Goal: Transaction & Acquisition: Obtain resource

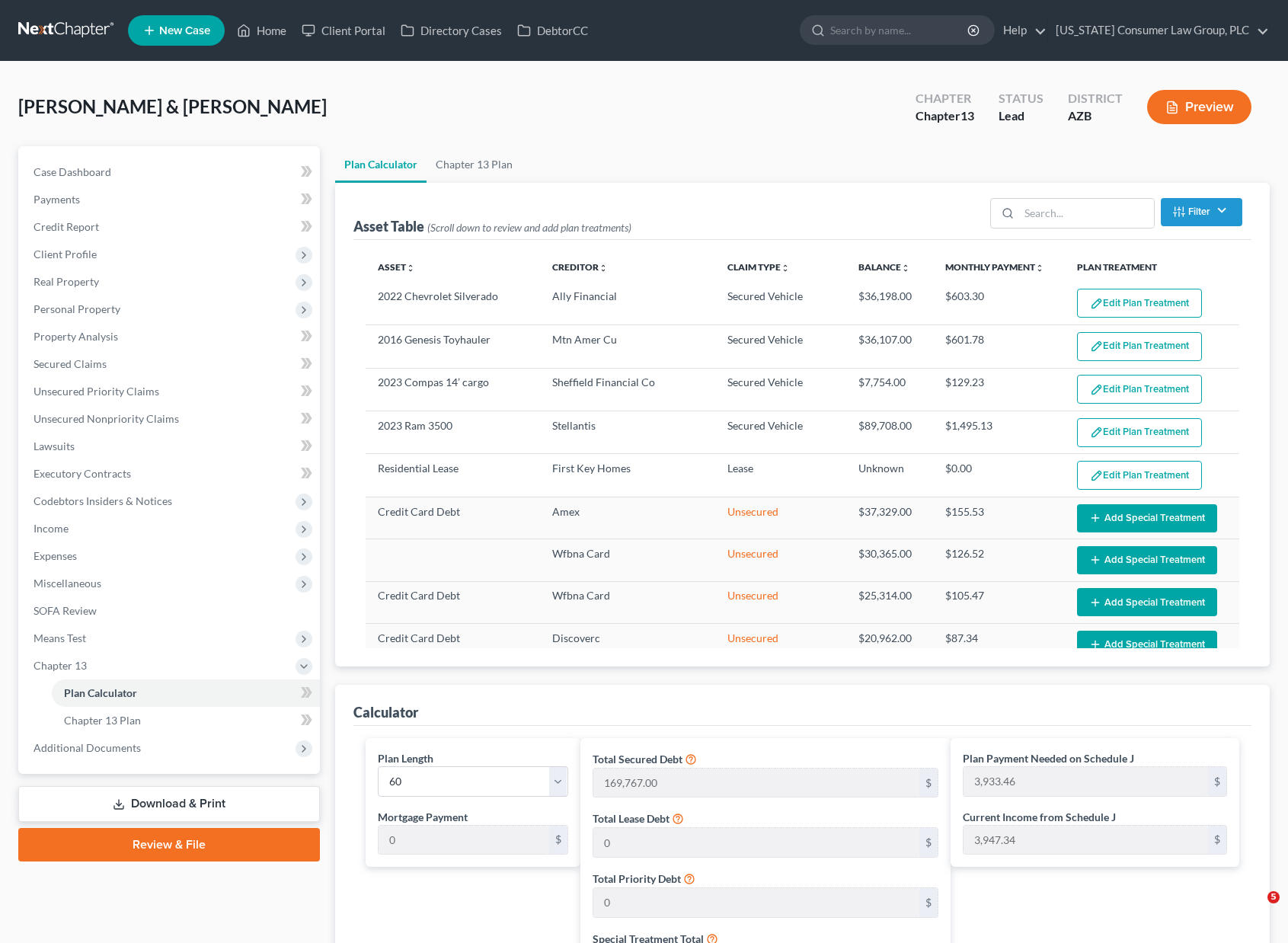
select select "59"
click at [261, 26] on link "Home" at bounding box center [262, 30] width 65 height 28
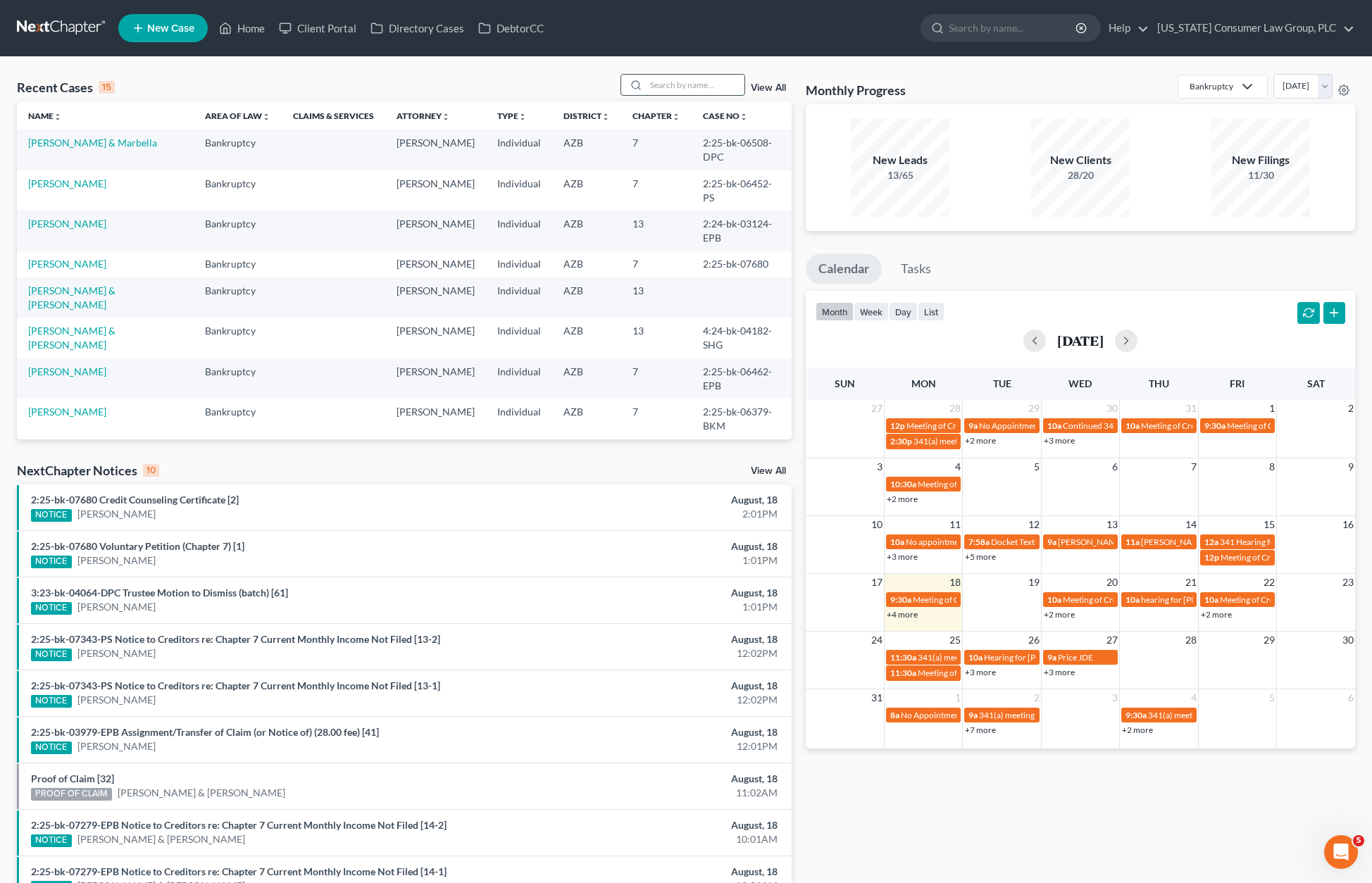
click at [689, 83] on input "search" at bounding box center [694, 84] width 98 height 20
click at [90, 446] on link "[PERSON_NAME], [GEOGRAPHIC_DATA]" at bounding box center [79, 458] width 101 height 26
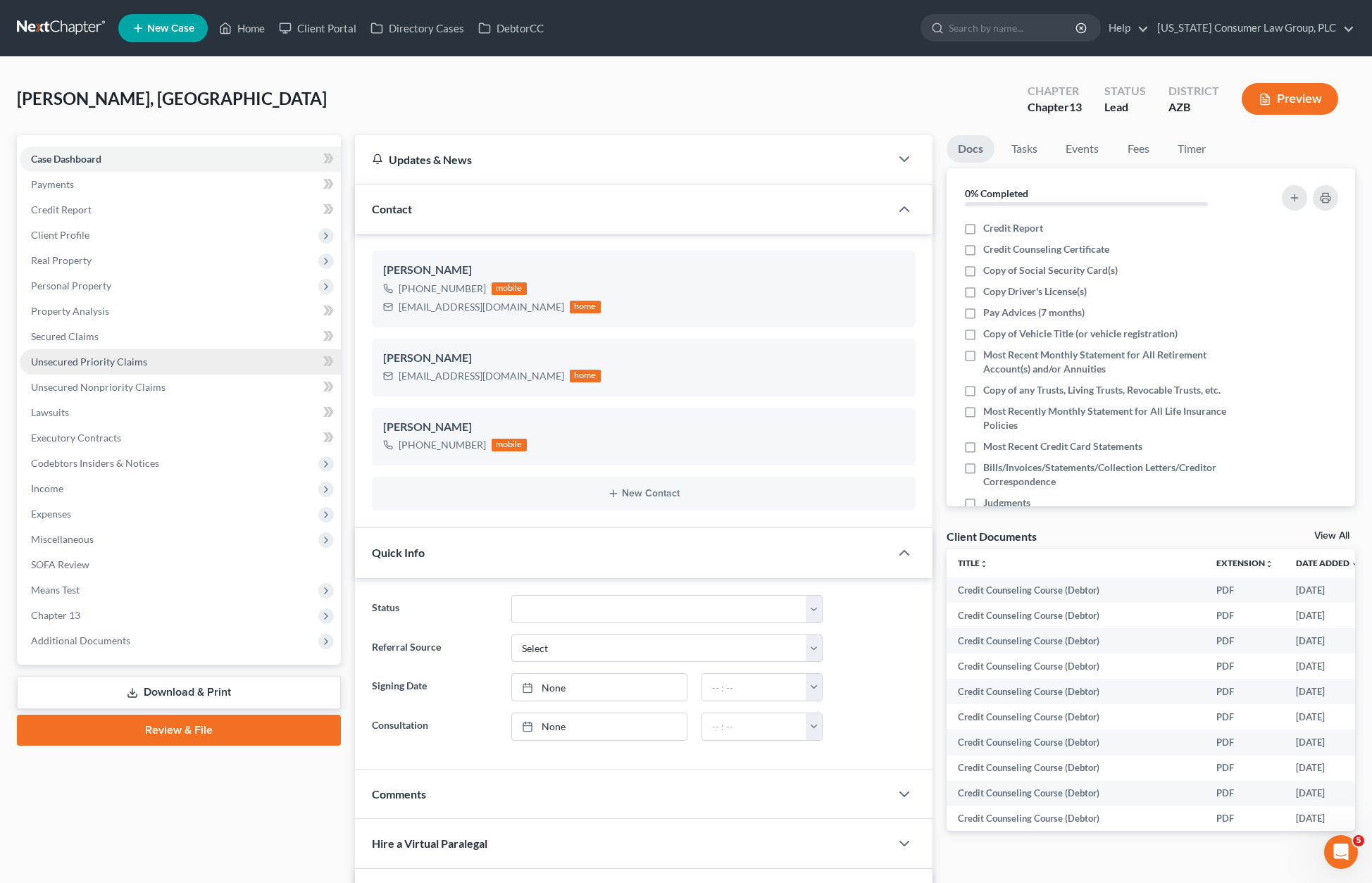
click at [70, 362] on span "Unsecured Priority Claims" at bounding box center [89, 362] width 116 height 12
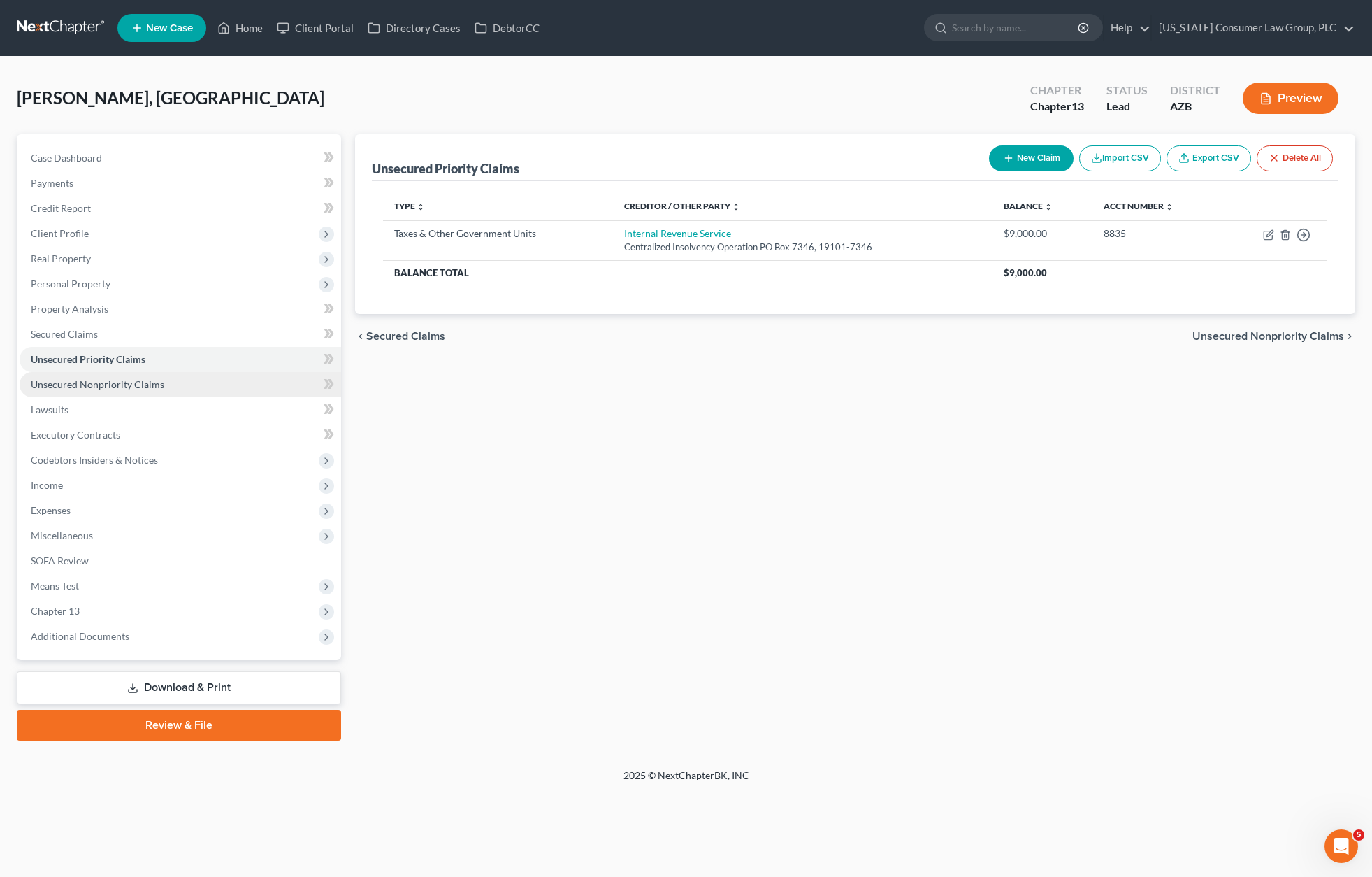
click at [81, 379] on span "Unsecured Nonpriority Claims" at bounding box center [98, 385] width 134 height 12
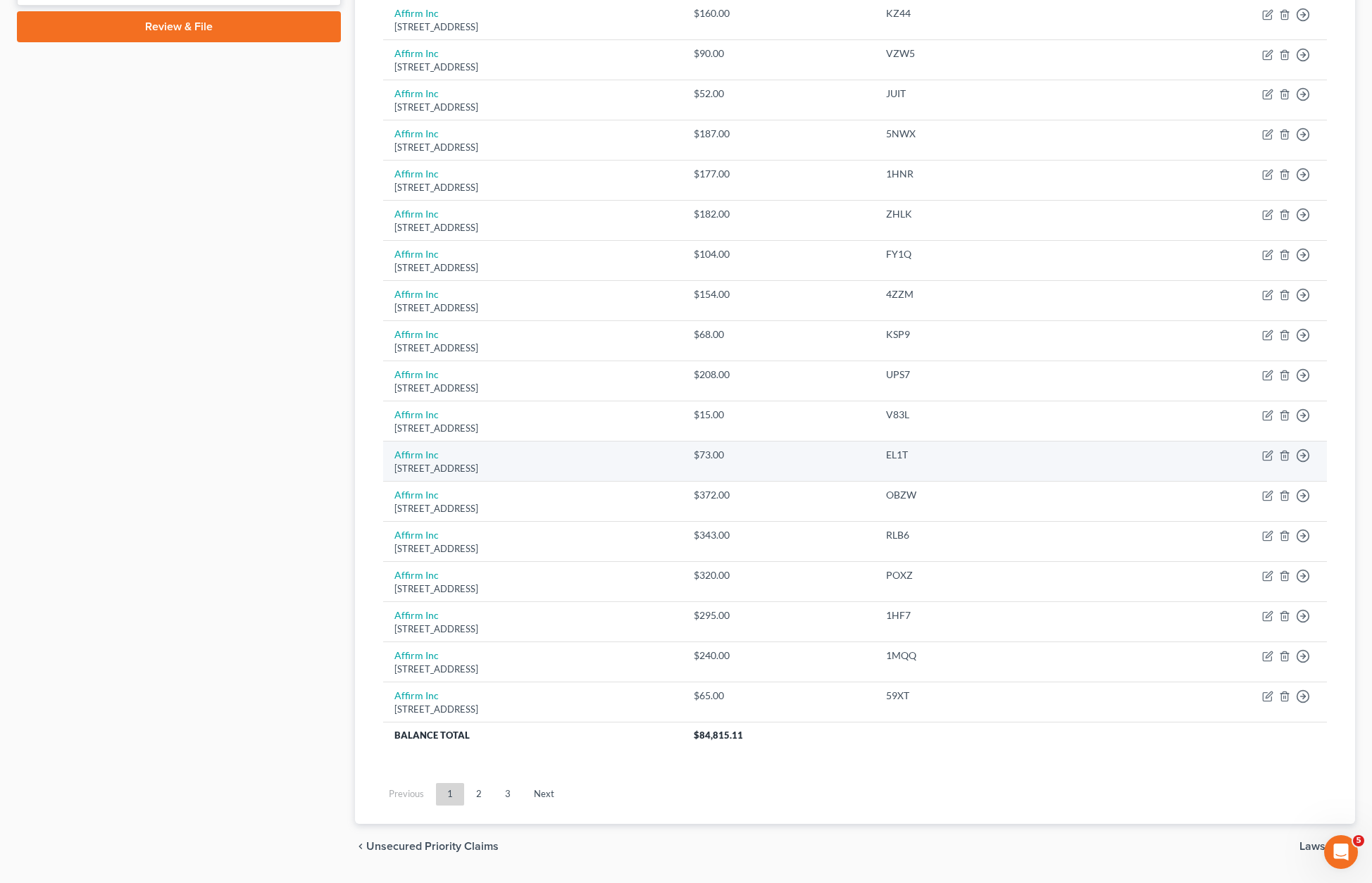
scroll to position [743, 0]
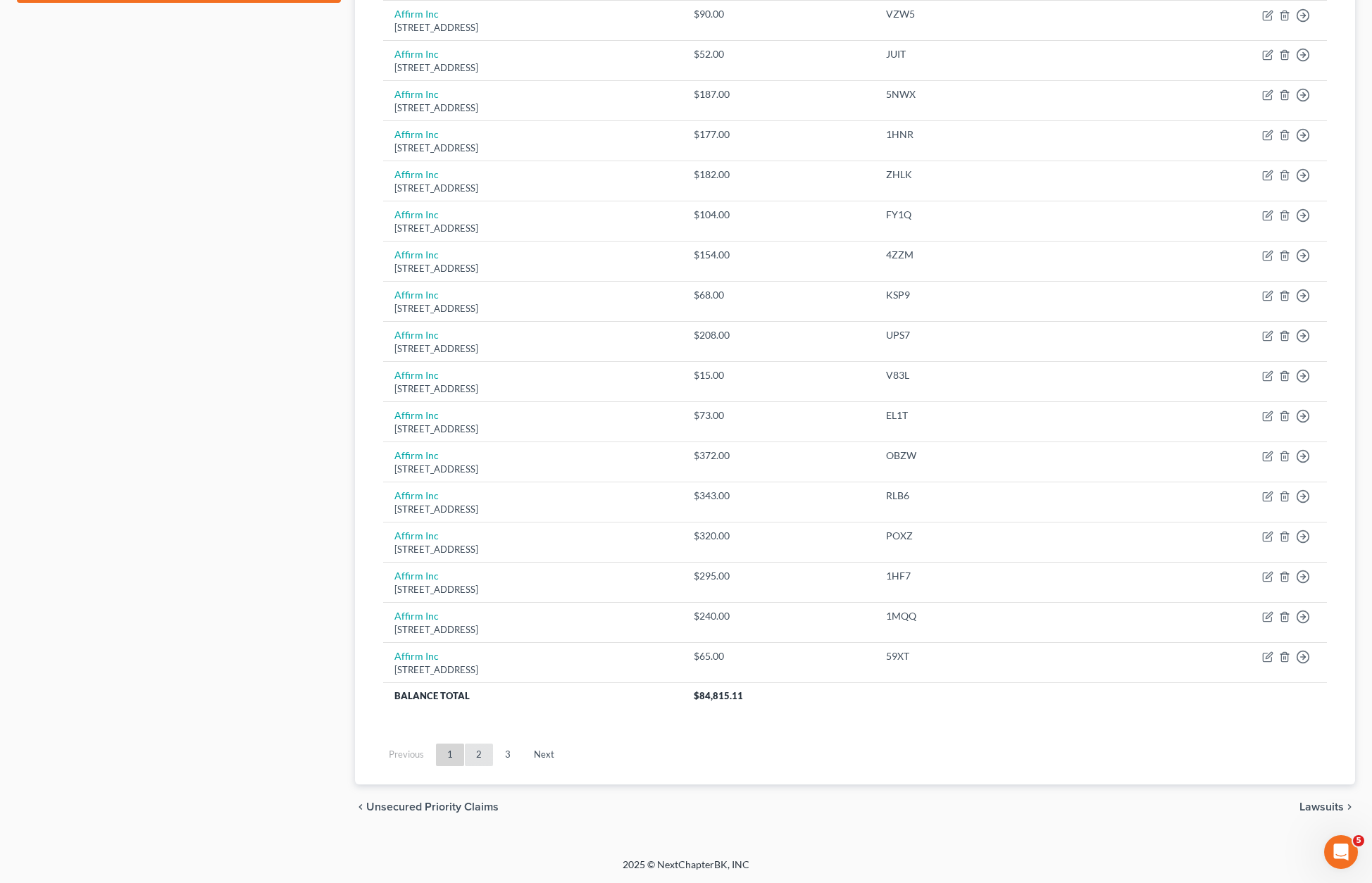
click at [481, 755] on link "2" at bounding box center [479, 754] width 28 height 22
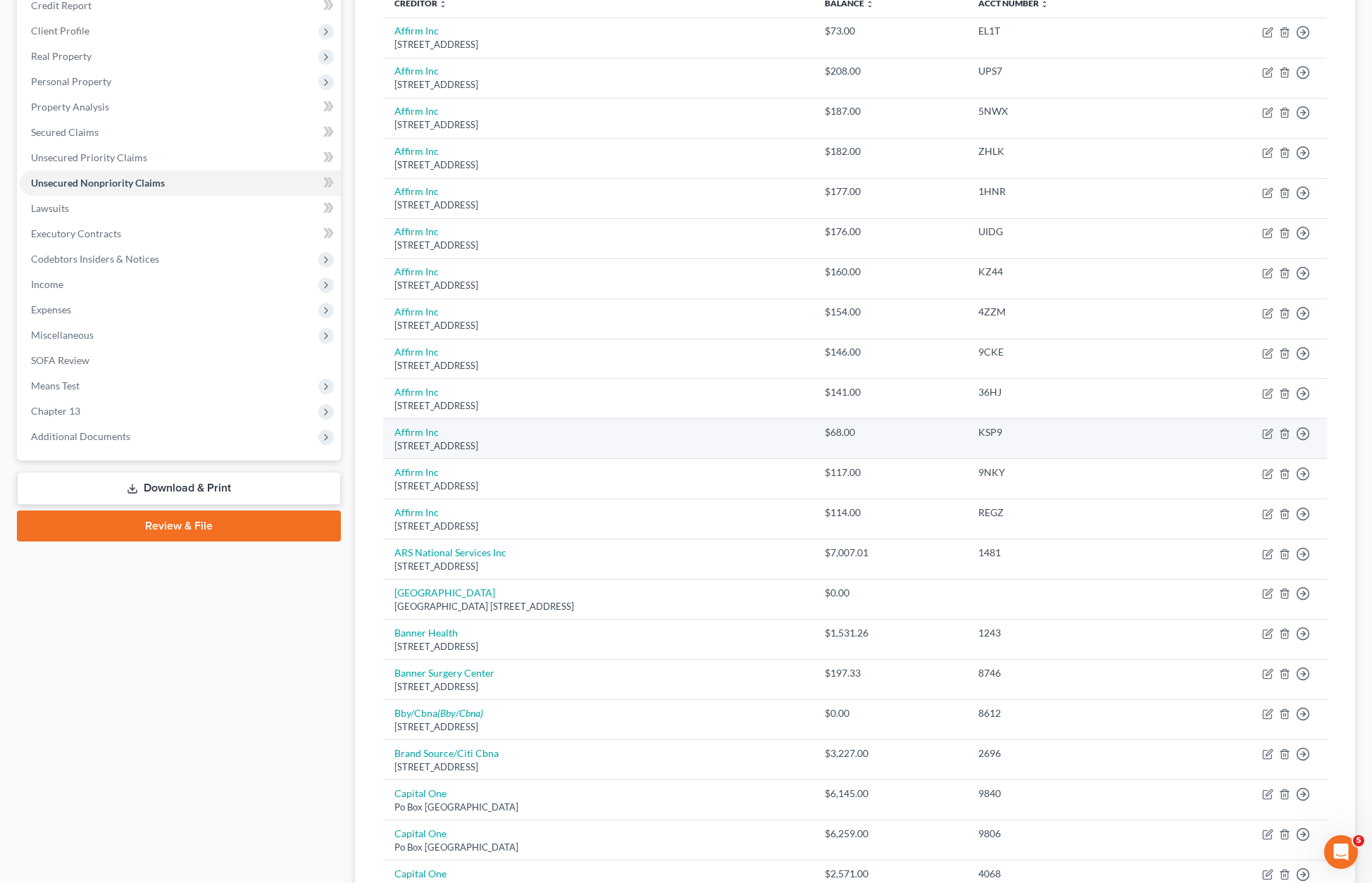
scroll to position [207, 0]
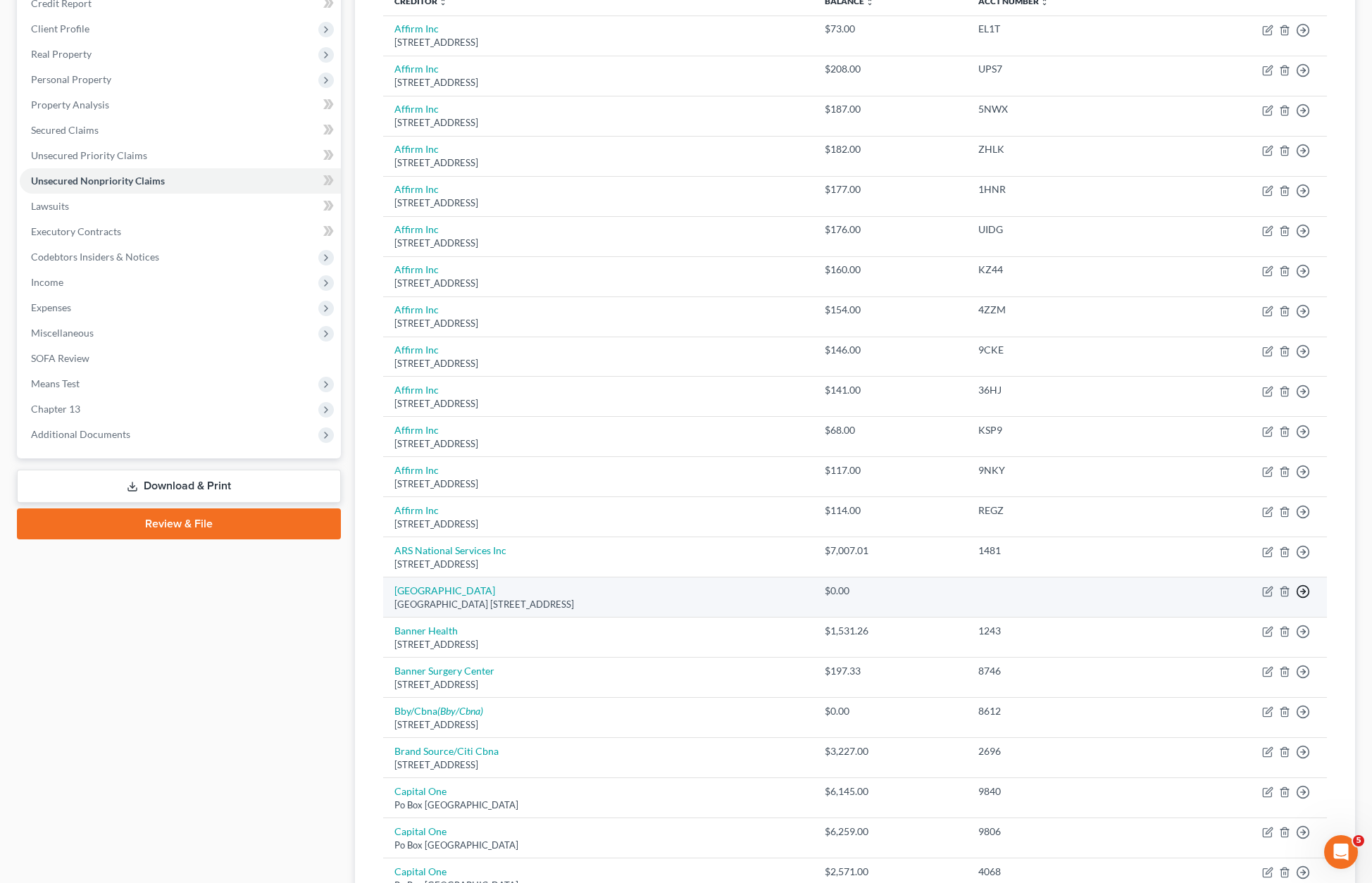
click at [1190, 37] on icon "button" at bounding box center [1303, 30] width 14 height 14
click at [1134, 595] on td at bounding box center [1065, 597] width 198 height 40
click at [1190, 591] on icon "button" at bounding box center [1267, 591] width 12 height 12
select select "36"
select select "2"
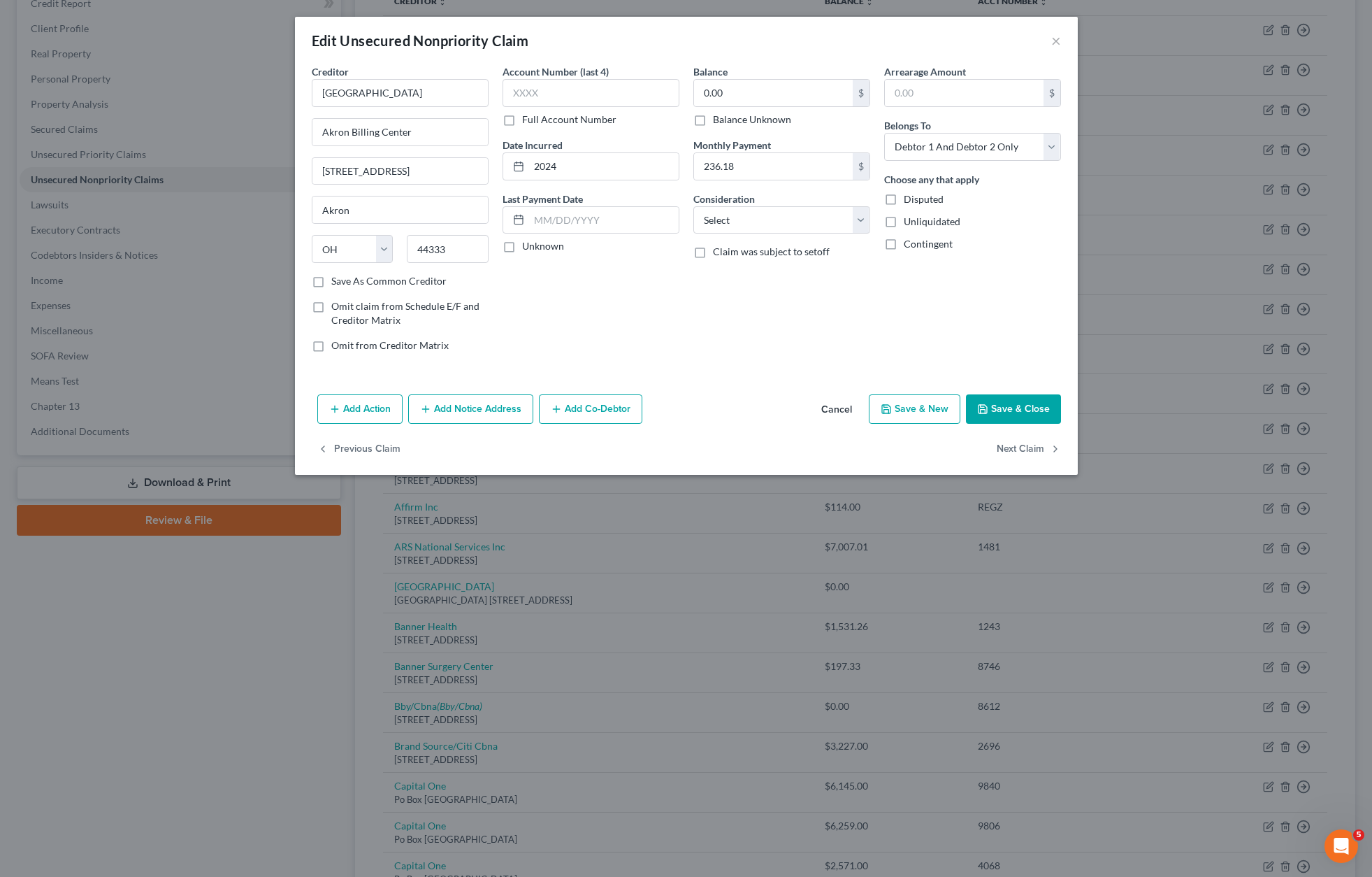
click at [713, 120] on label "Balance Unknown" at bounding box center [752, 120] width 78 height 14
click at [718, 120] on input "Balance Unknown" at bounding box center [723, 117] width 9 height 9
checkbox input "true"
click at [1013, 410] on button "Save & Close" at bounding box center [1013, 409] width 95 height 29
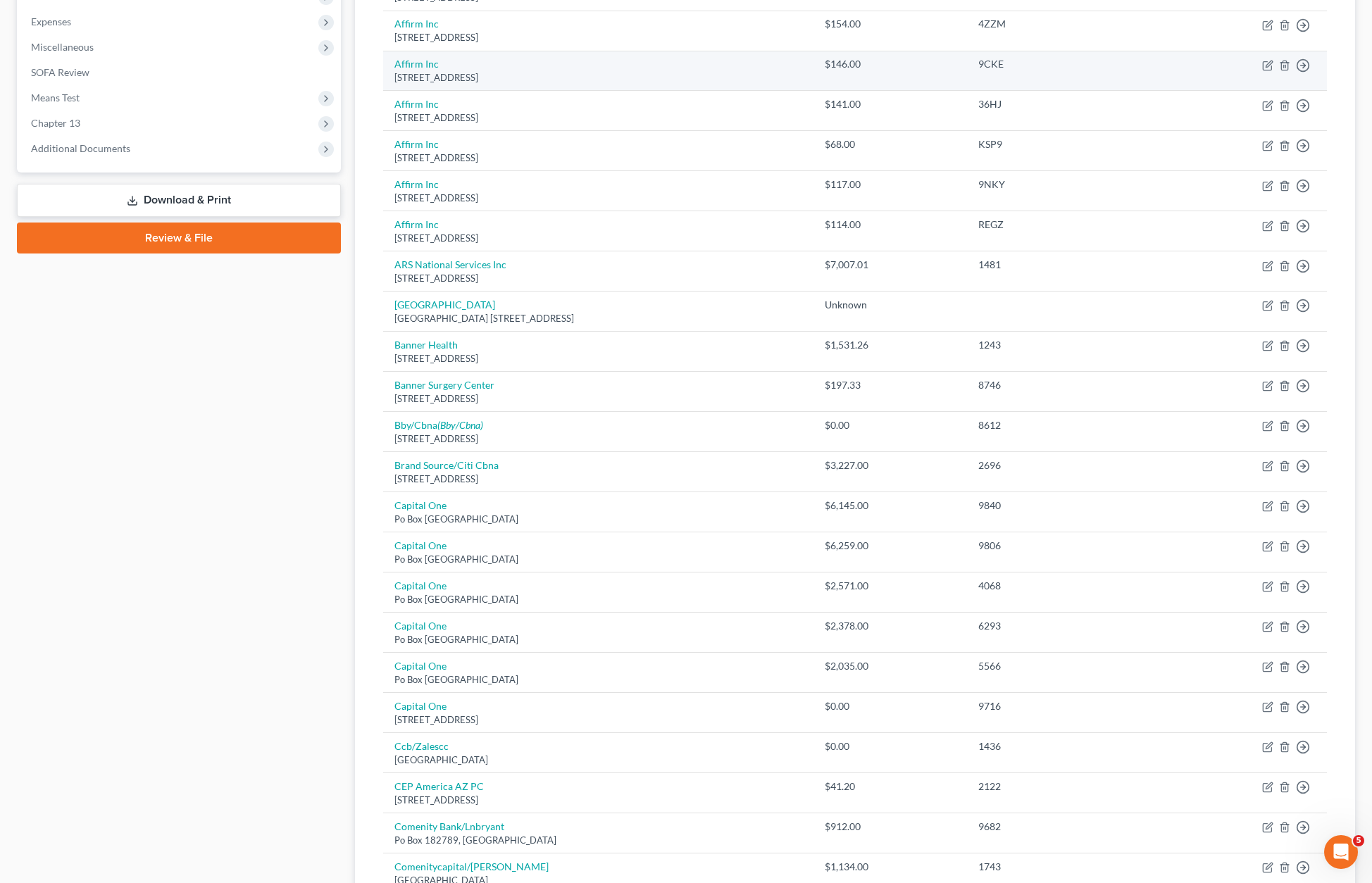
scroll to position [743, 0]
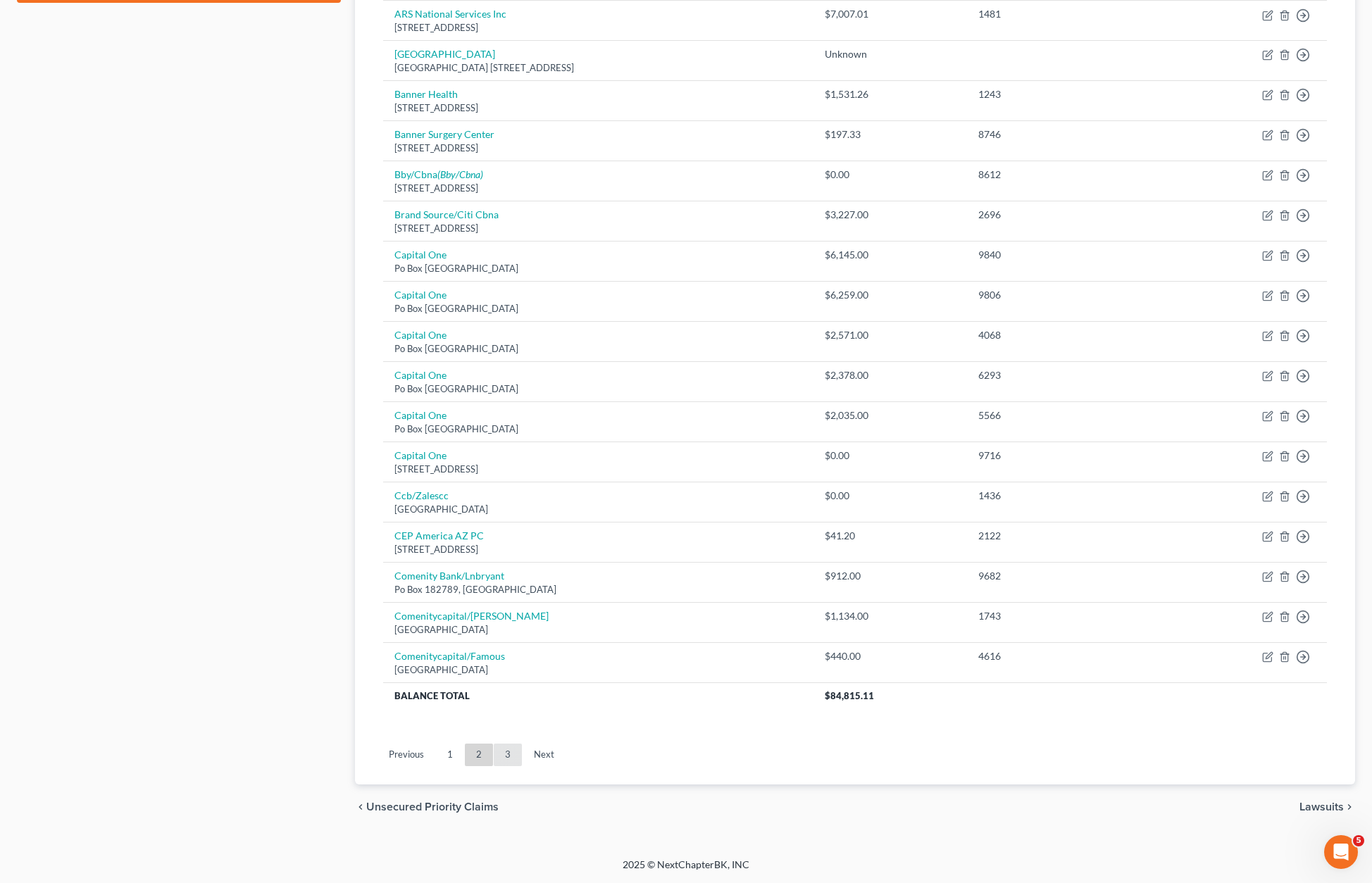
click at [507, 761] on link "3" at bounding box center [508, 754] width 28 height 22
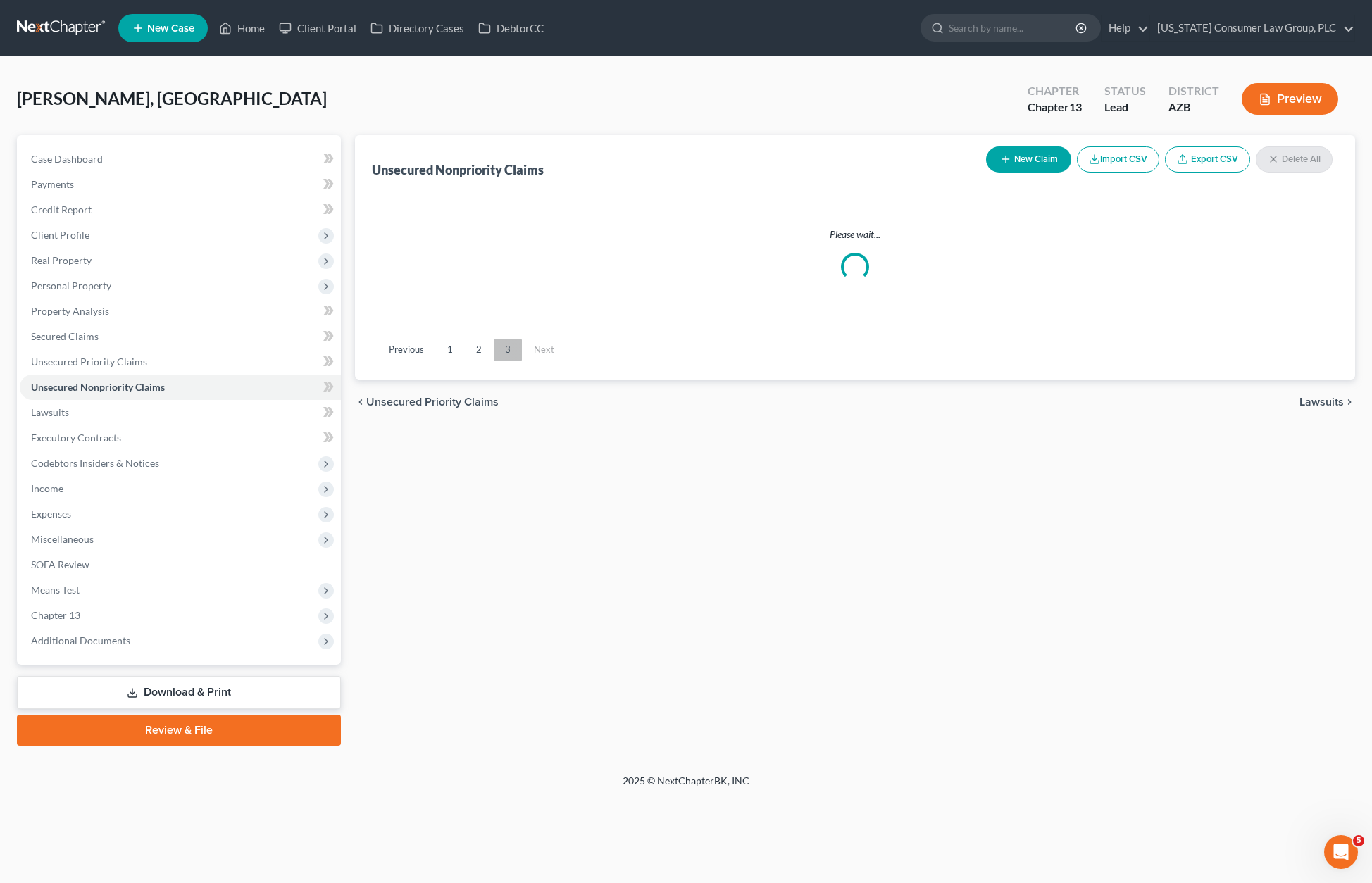
scroll to position [0, 0]
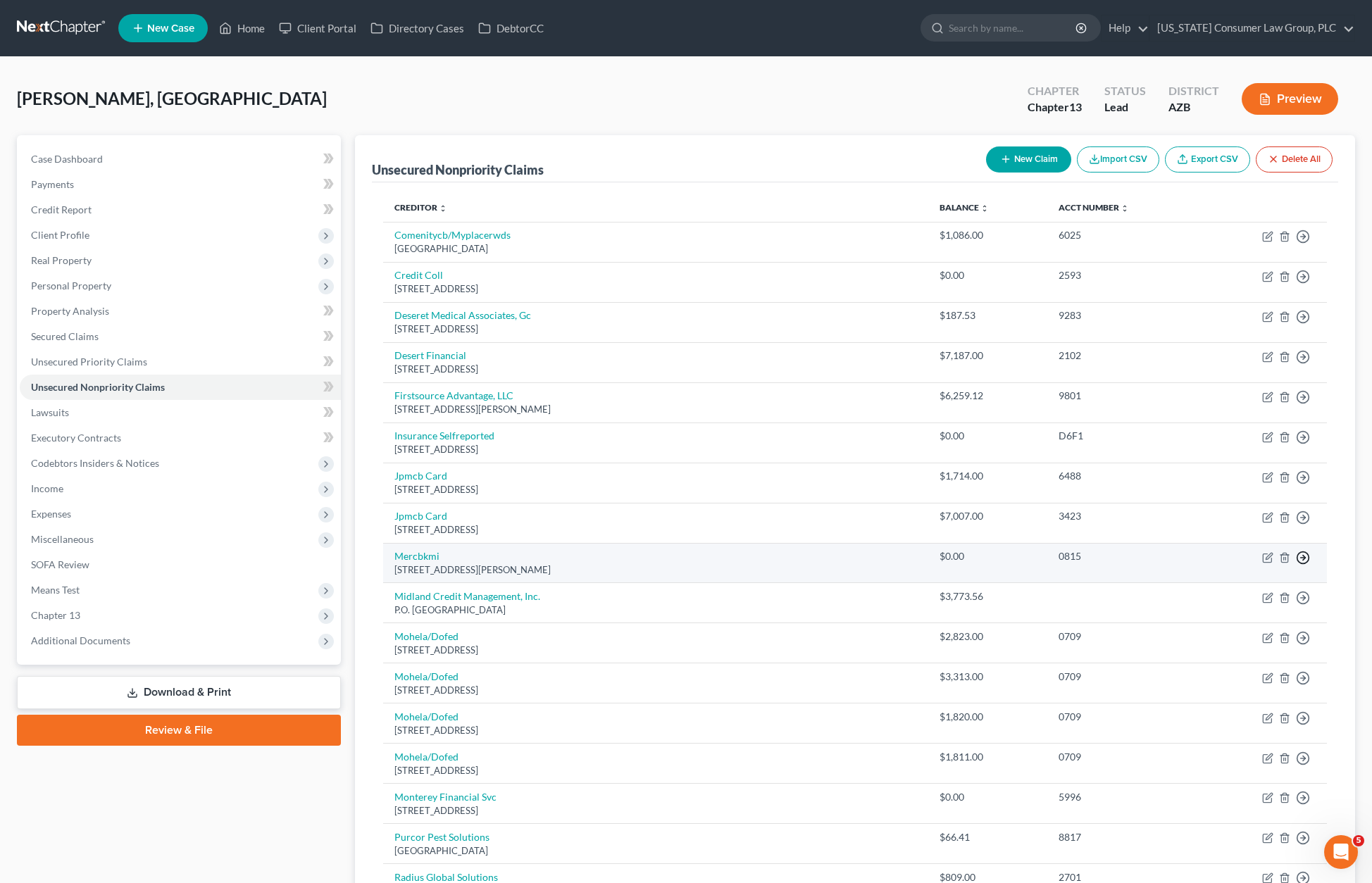
click at [1190, 239] on polyline "button" at bounding box center [1304, 237] width 2 height 5
click at [1190, 635] on link "Move to Notice Only" at bounding box center [1238, 638] width 118 height 24
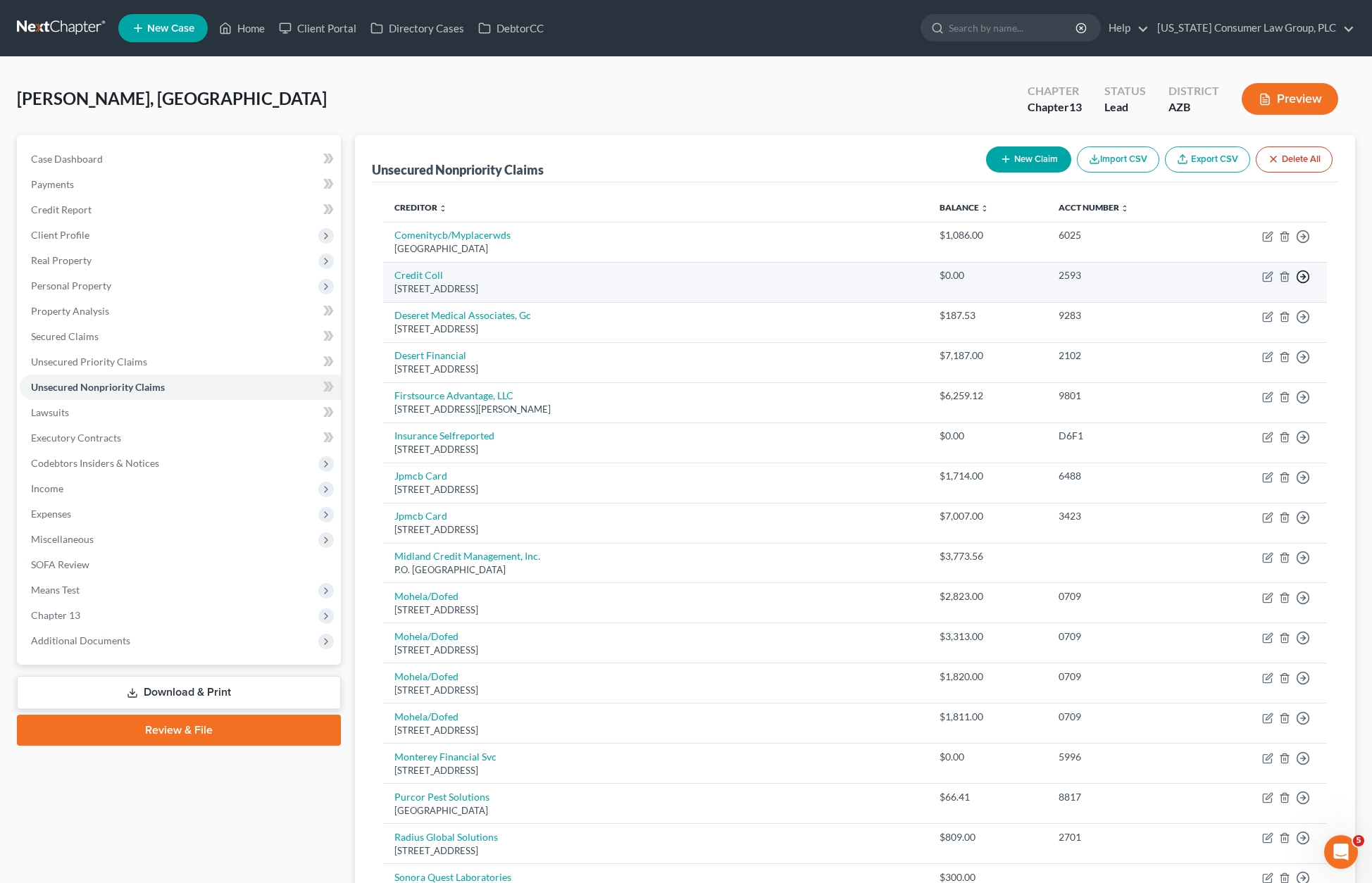
click at [1190, 244] on icon "button" at bounding box center [1303, 237] width 14 height 14
click at [1190, 360] on link "Move to Notice Only" at bounding box center [1238, 357] width 118 height 24
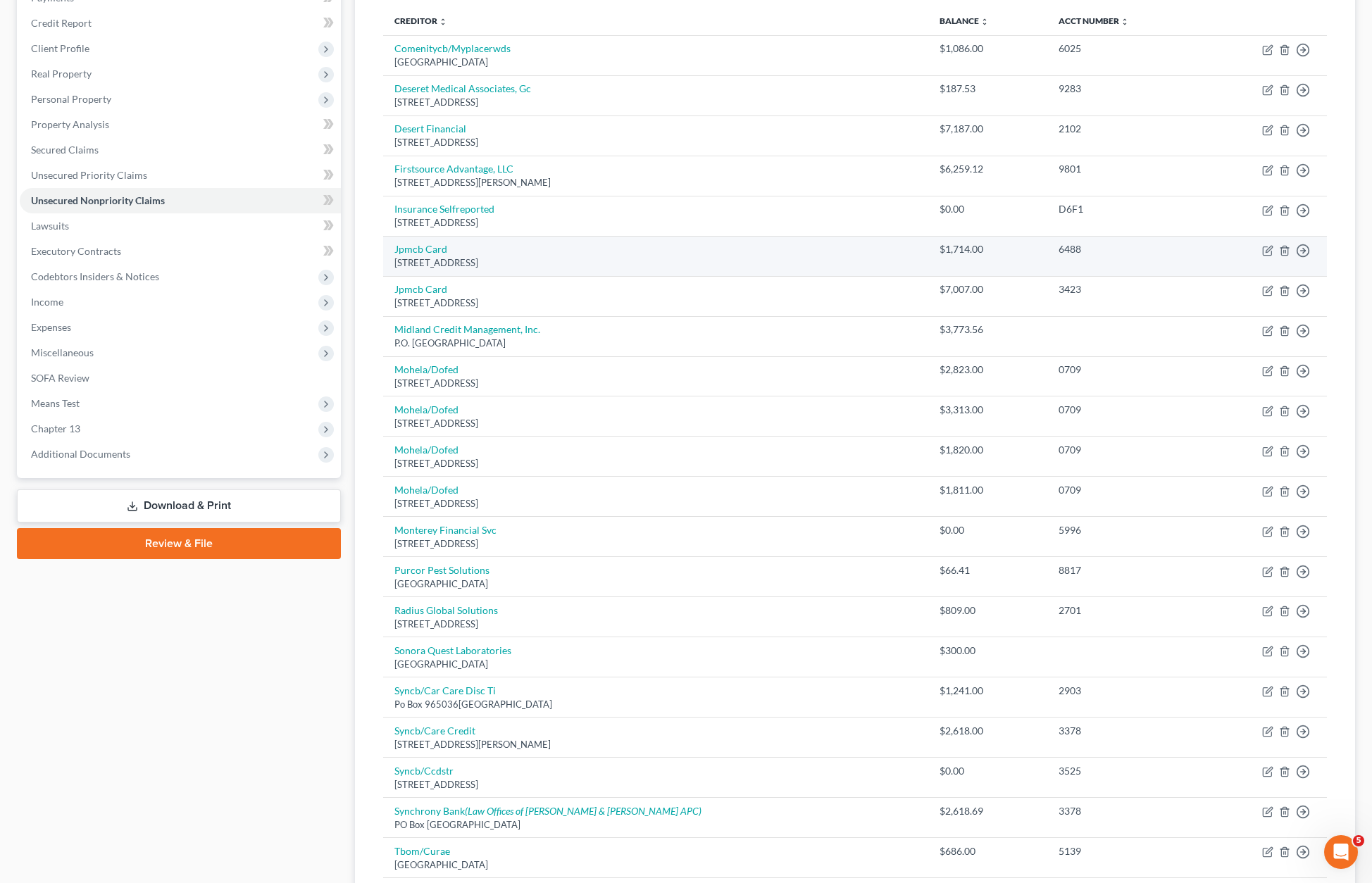
scroll to position [187, 0]
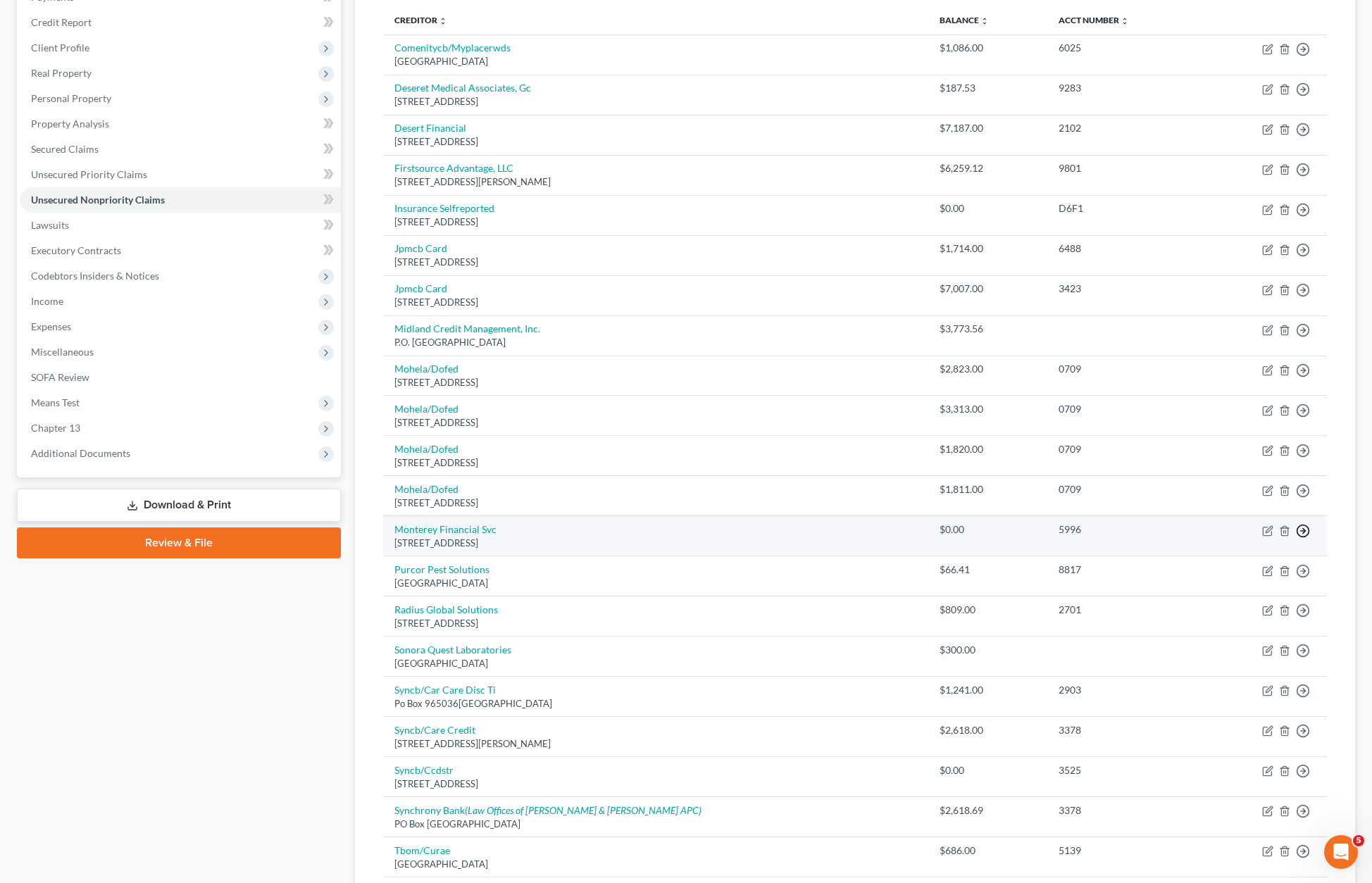
click at [1190, 56] on circle "button" at bounding box center [1304, 50] width 12 height 12
click at [1190, 615] on link "Move to Notice Only" at bounding box center [1238, 612] width 118 height 24
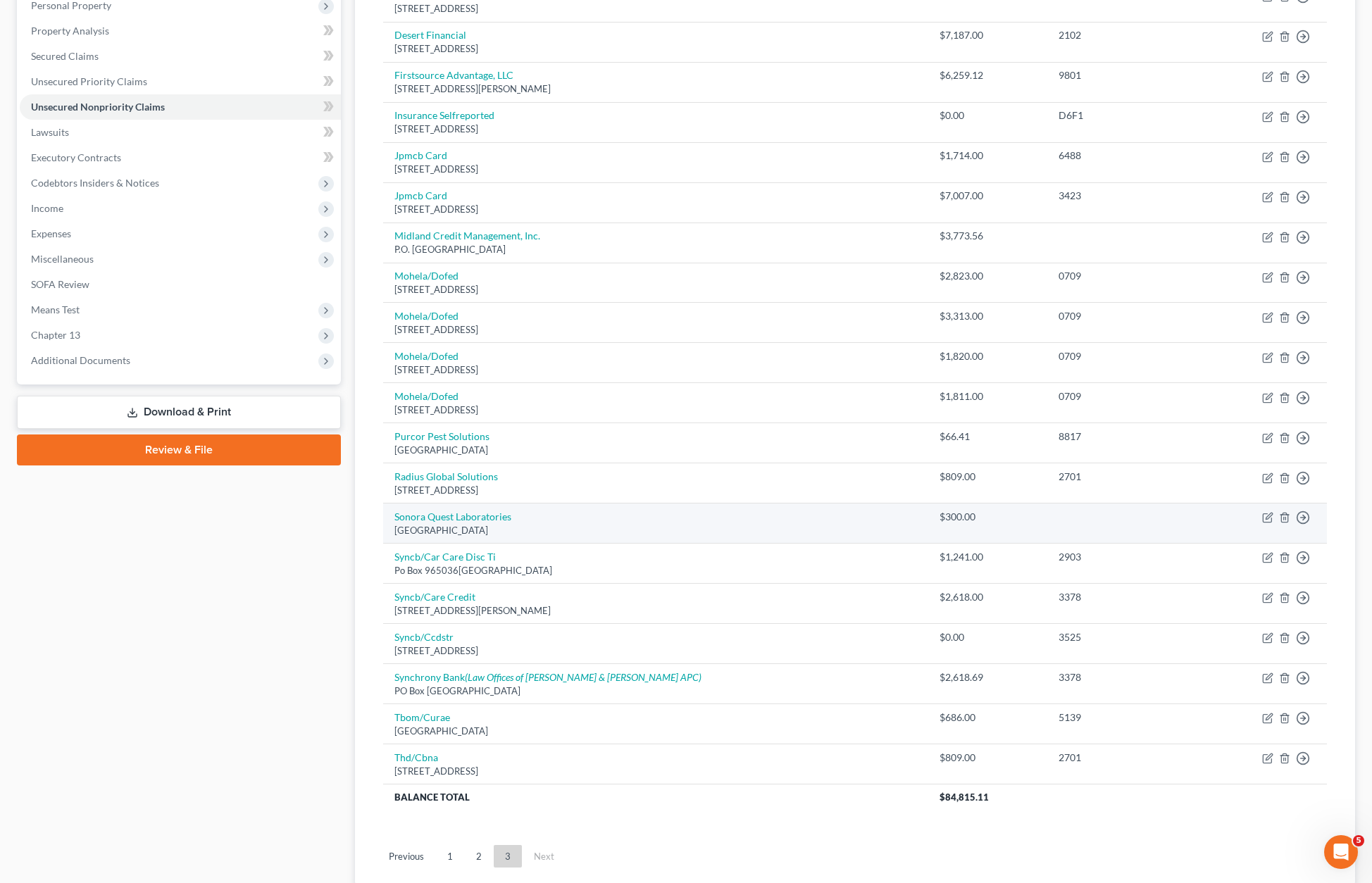
scroll to position [381, 0]
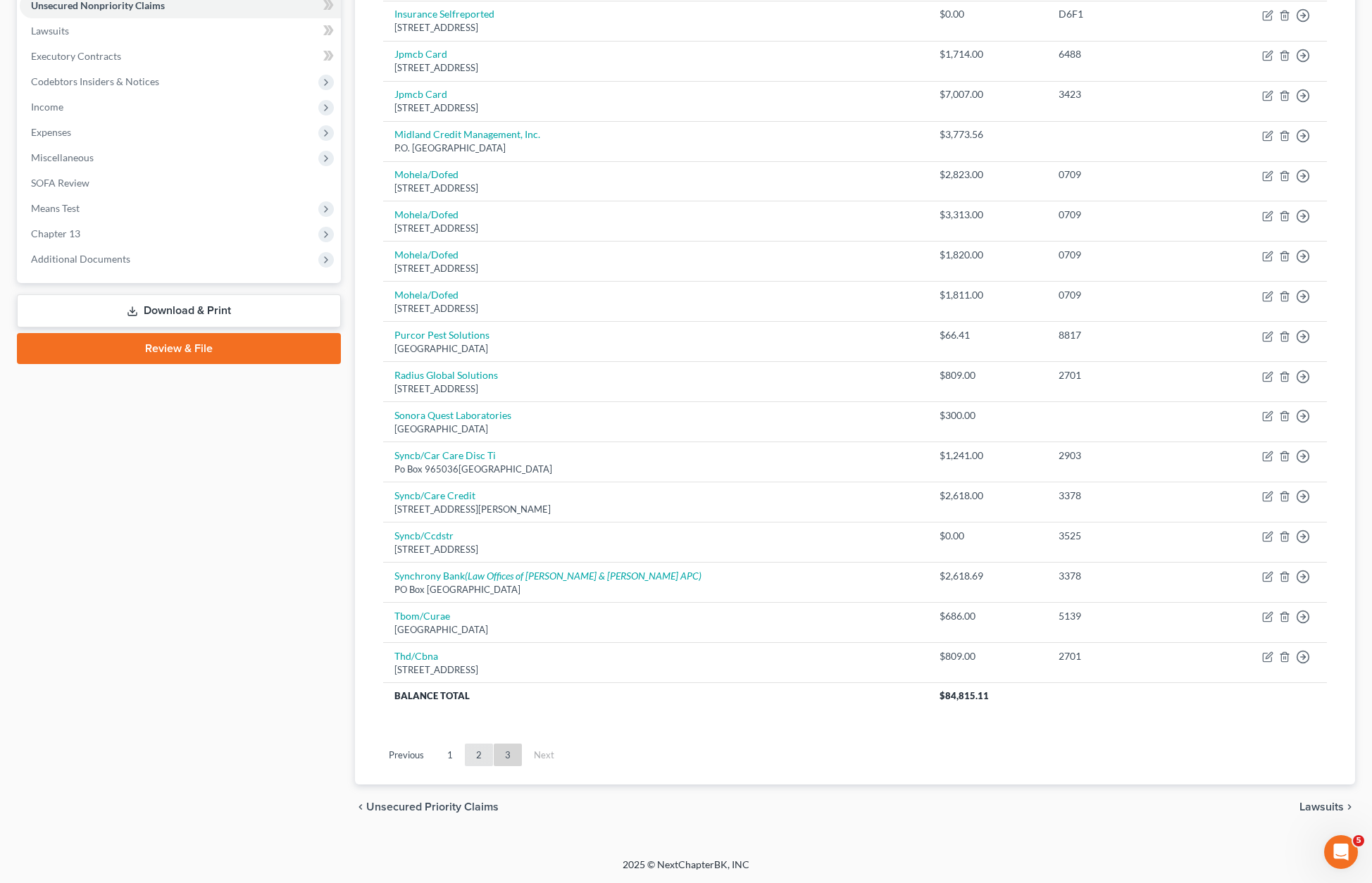
click at [483, 756] on link "2" at bounding box center [479, 754] width 28 height 22
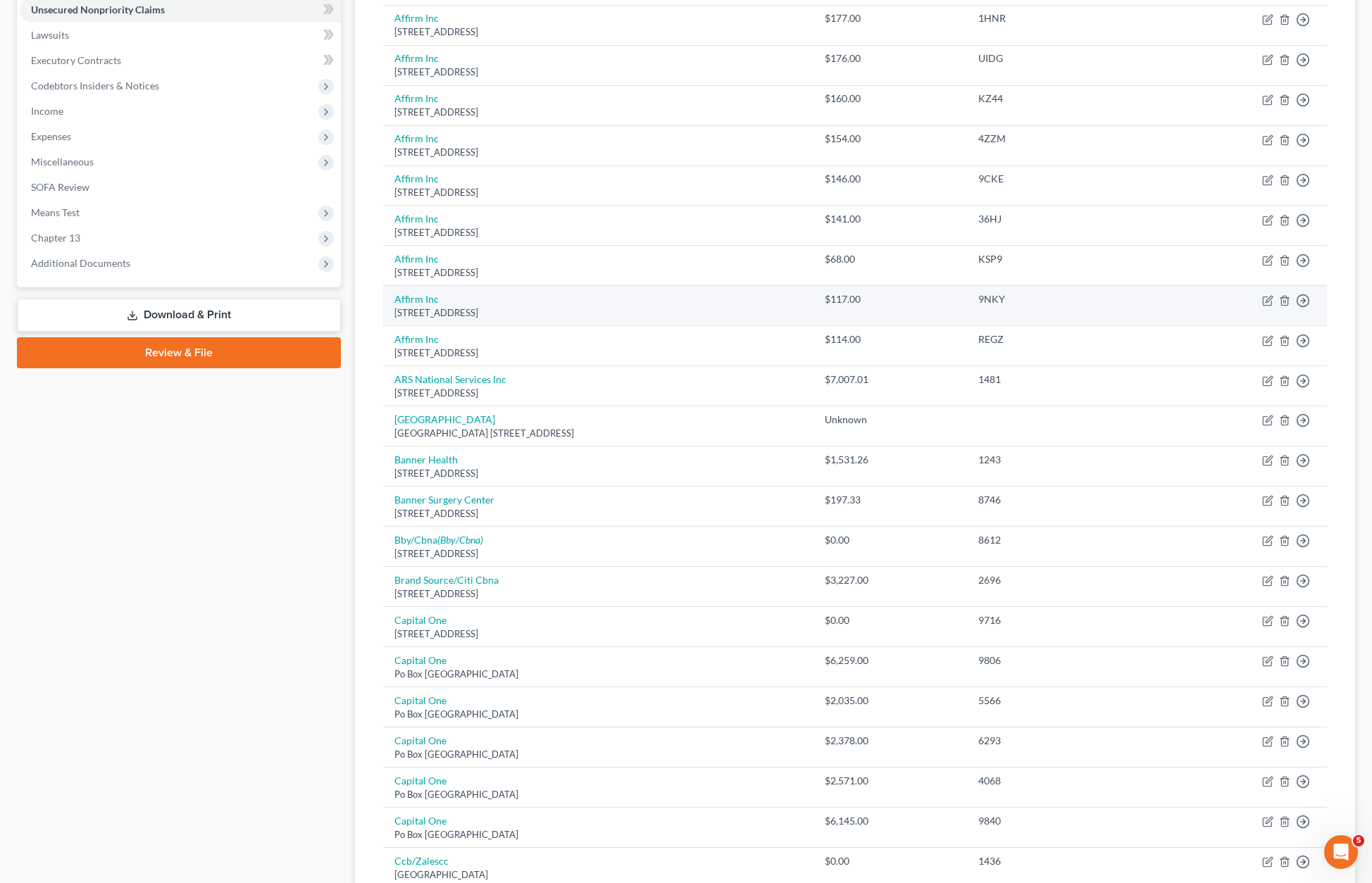
scroll to position [743, 0]
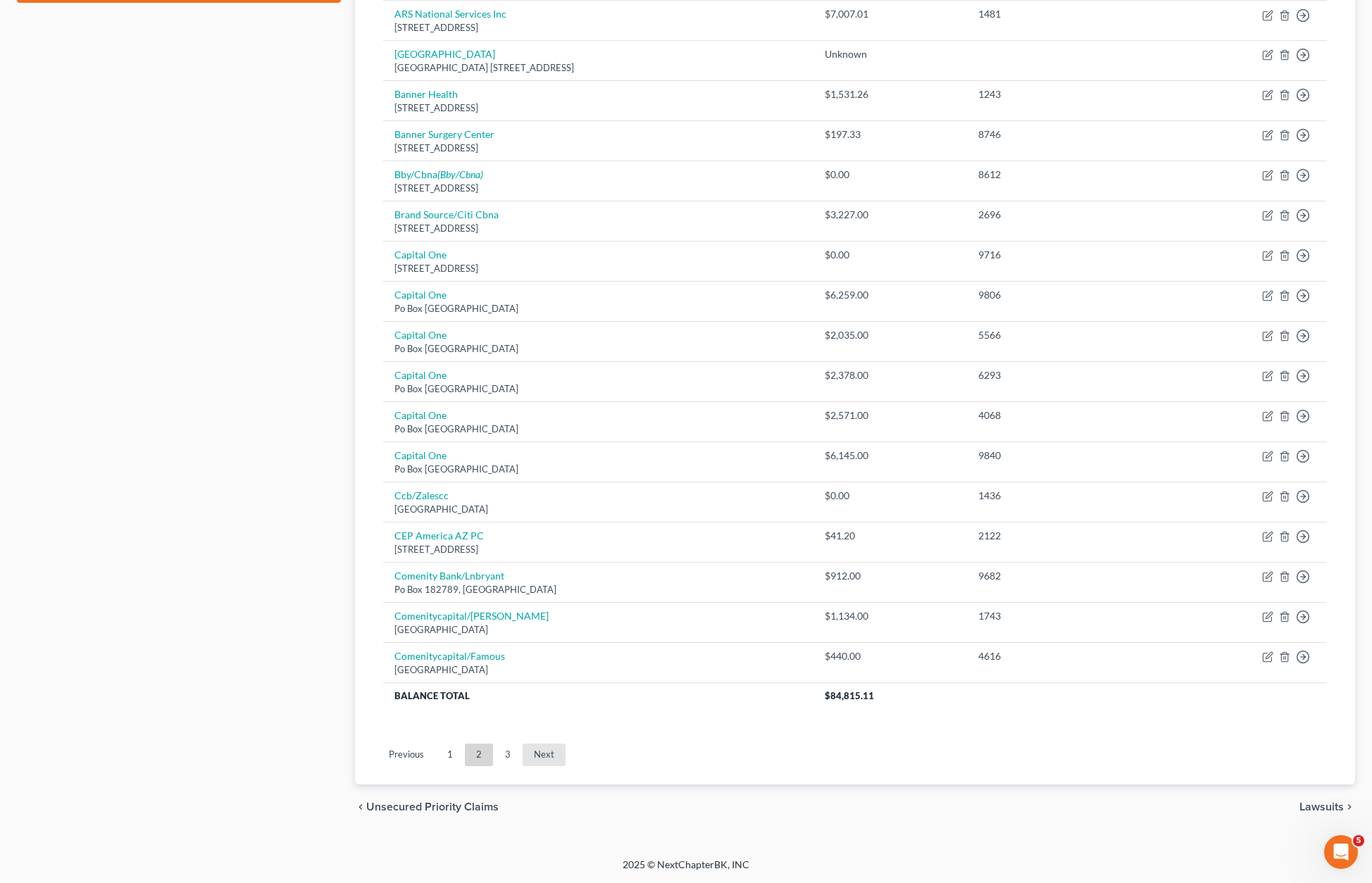
click at [545, 760] on link "Next" at bounding box center [544, 754] width 43 height 22
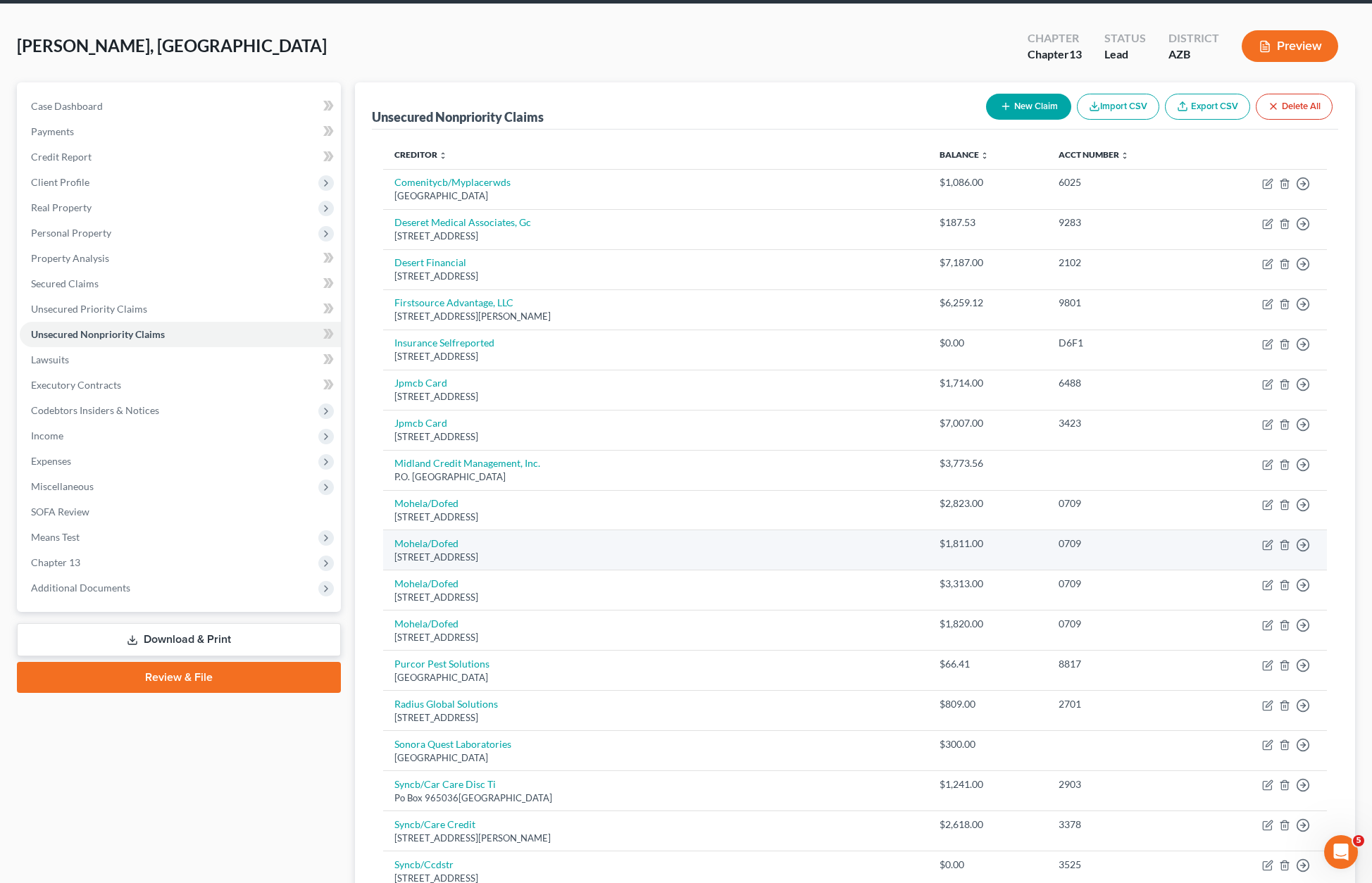
scroll to position [0, 0]
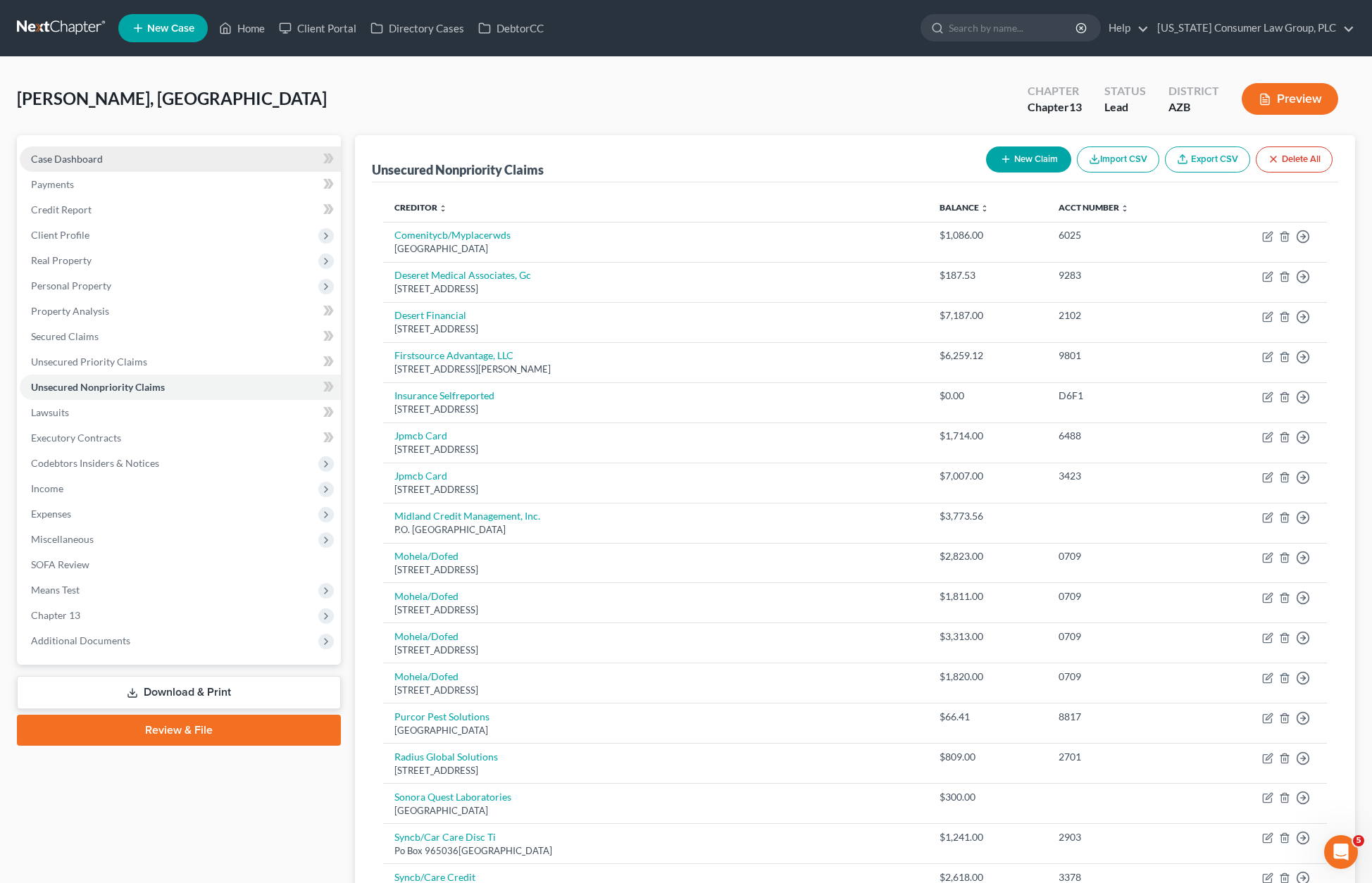
click at [118, 149] on link "Case Dashboard" at bounding box center [180, 159] width 321 height 26
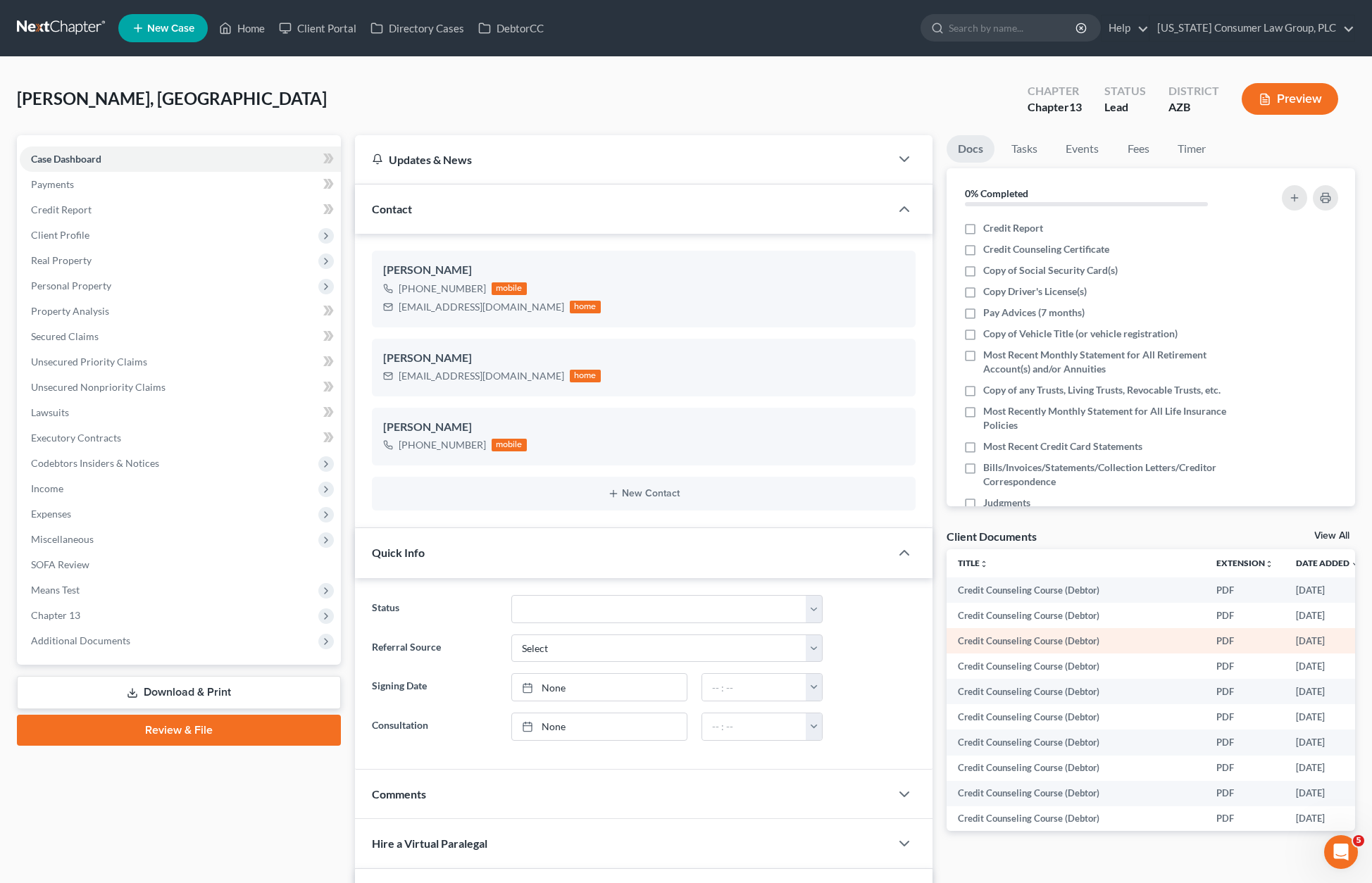
drag, startPoint x: 1044, startPoint y: 592, endPoint x: 1180, endPoint y: 646, distance: 146.3
click at [1044, 592] on td "Credit Counseling Course (Debtor)" at bounding box center [1075, 590] width 258 height 26
click at [501, 21] on link "DebtorCC" at bounding box center [511, 27] width 80 height 26
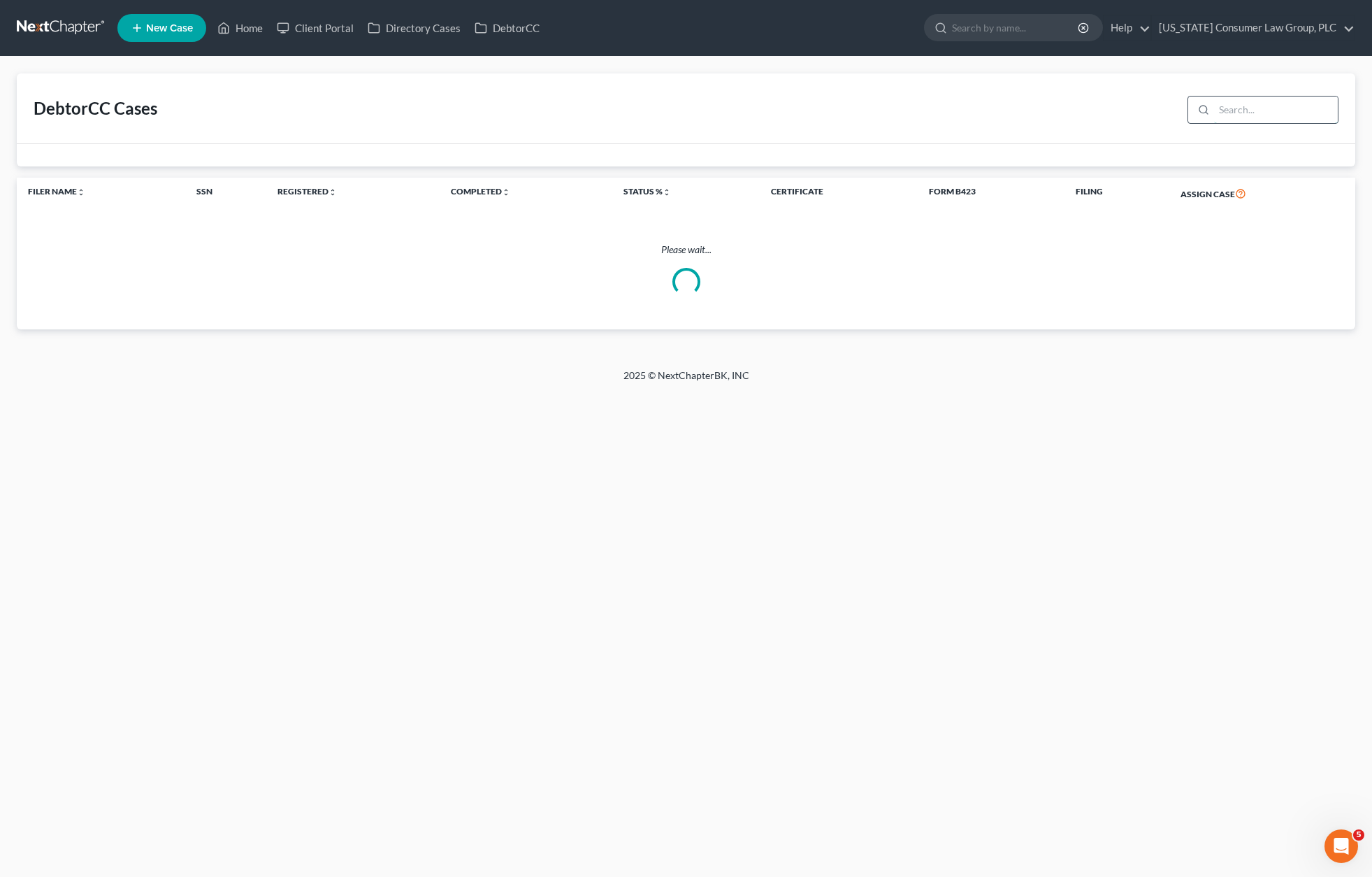
click at [1181, 114] on input "search" at bounding box center [1275, 110] width 124 height 26
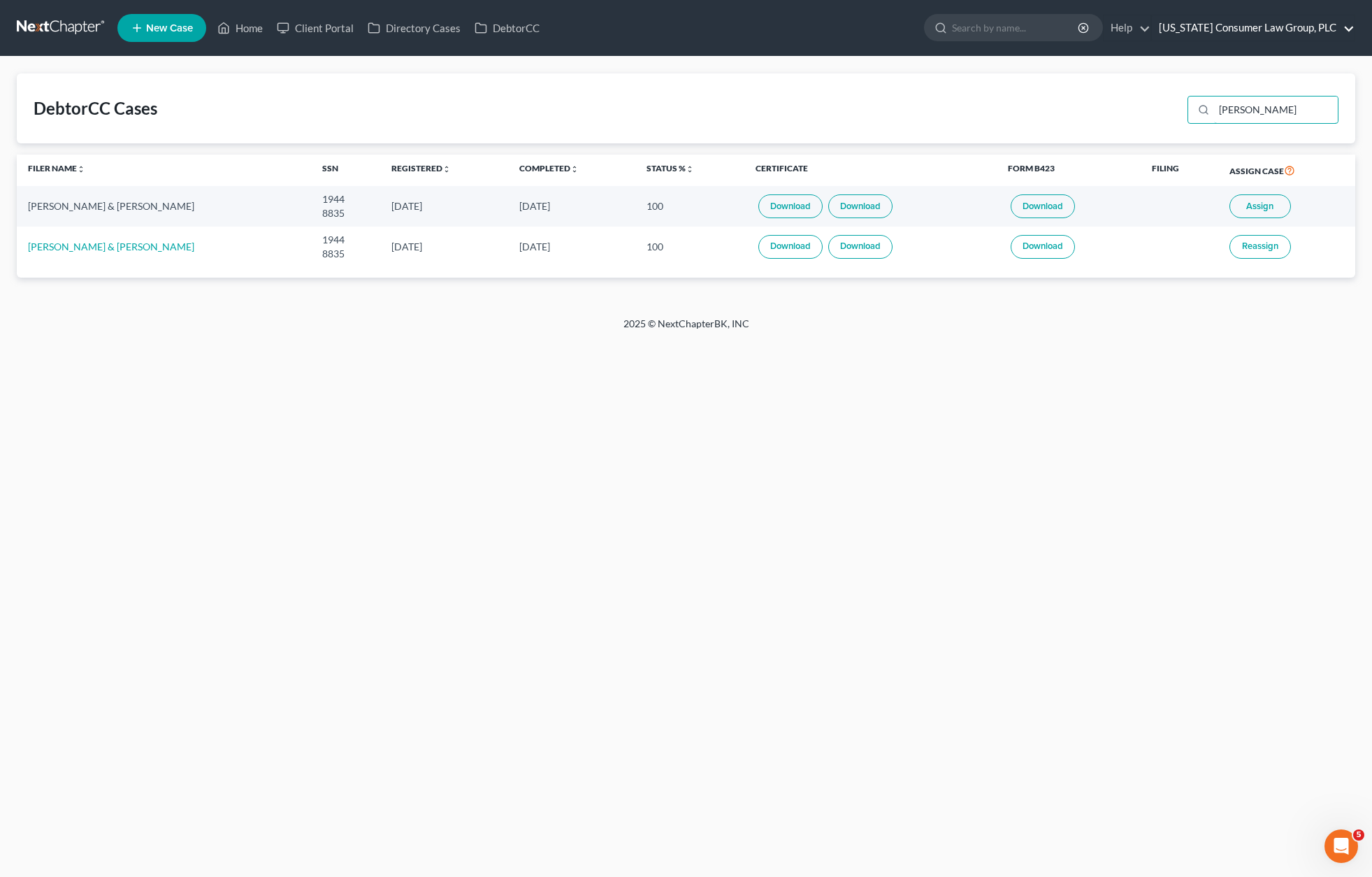
type input "[PERSON_NAME]"
click at [110, 244] on link "[PERSON_NAME] & [PERSON_NAME]" at bounding box center [111, 247] width 166 height 12
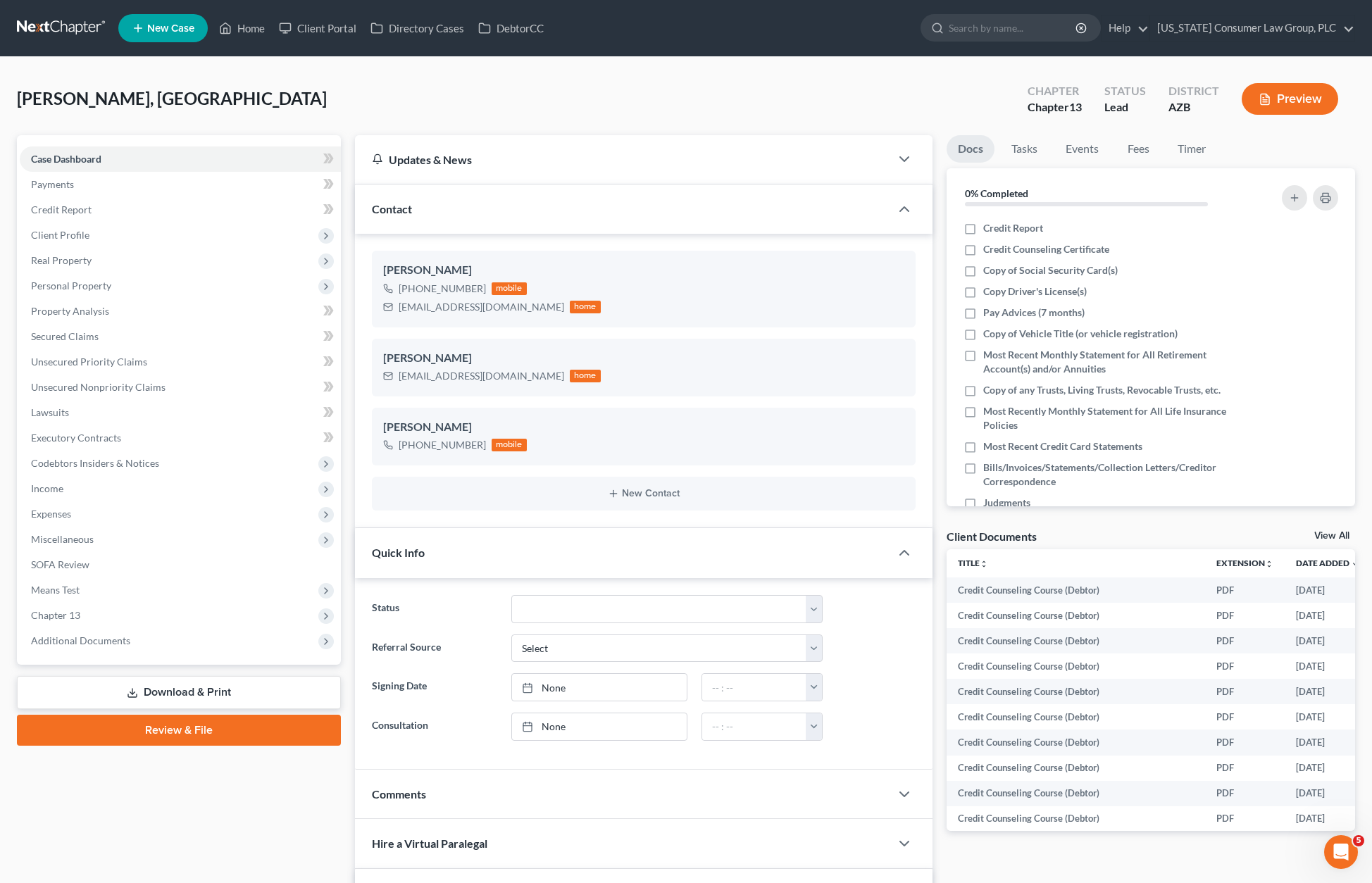
click at [167, 683] on link "Download & Print" at bounding box center [178, 692] width 324 height 33
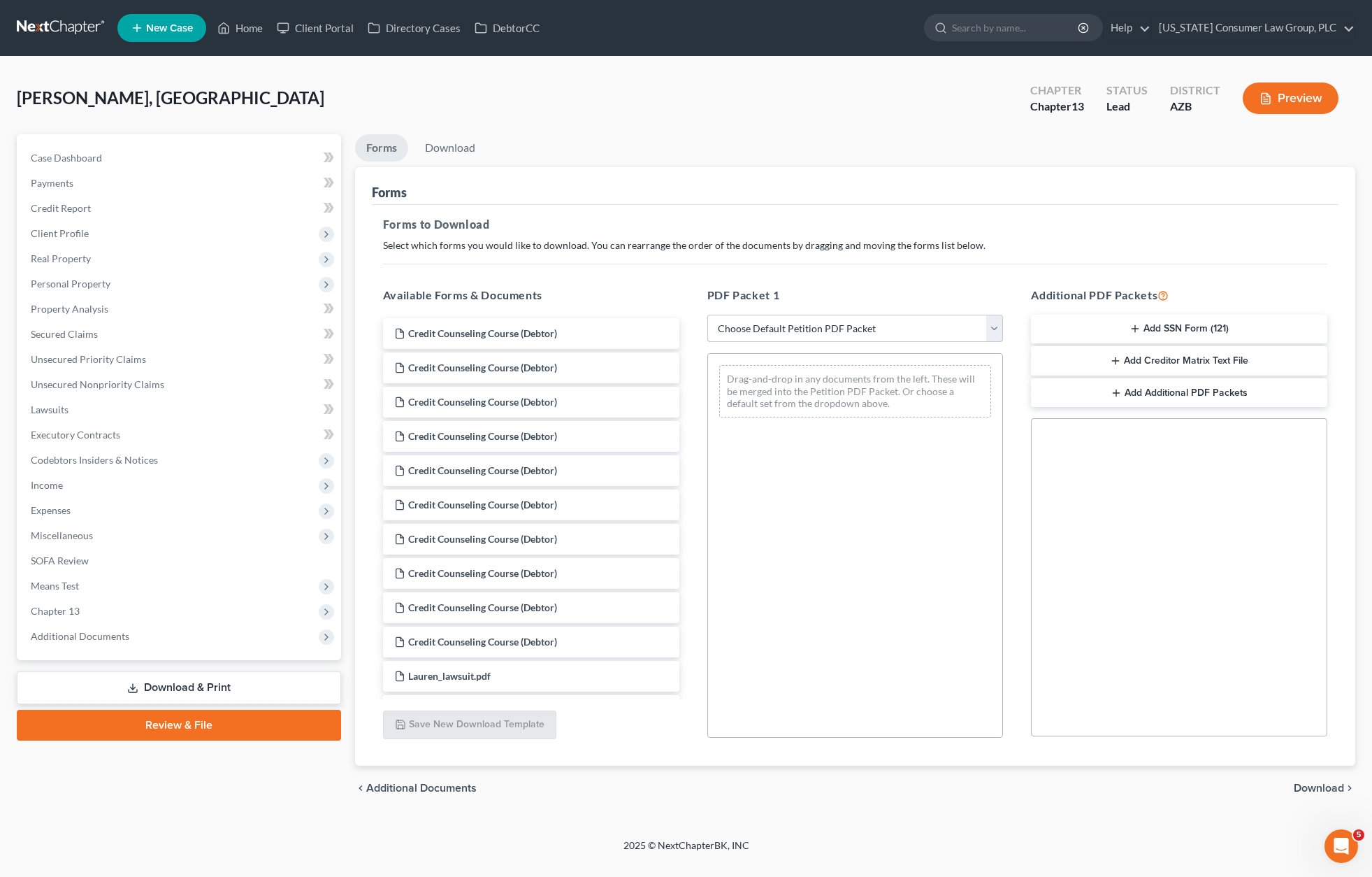
click at [1000, 328] on select "Choose Default Petition PDF Packet Complete Bankruptcy Petition (all forms and …" at bounding box center [855, 328] width 297 height 28
select select "1"
click at [708, 314] on select "Choose Default Petition PDF Packet Complete Bankruptcy Petition (all forms and …" at bounding box center [855, 328] width 297 height 28
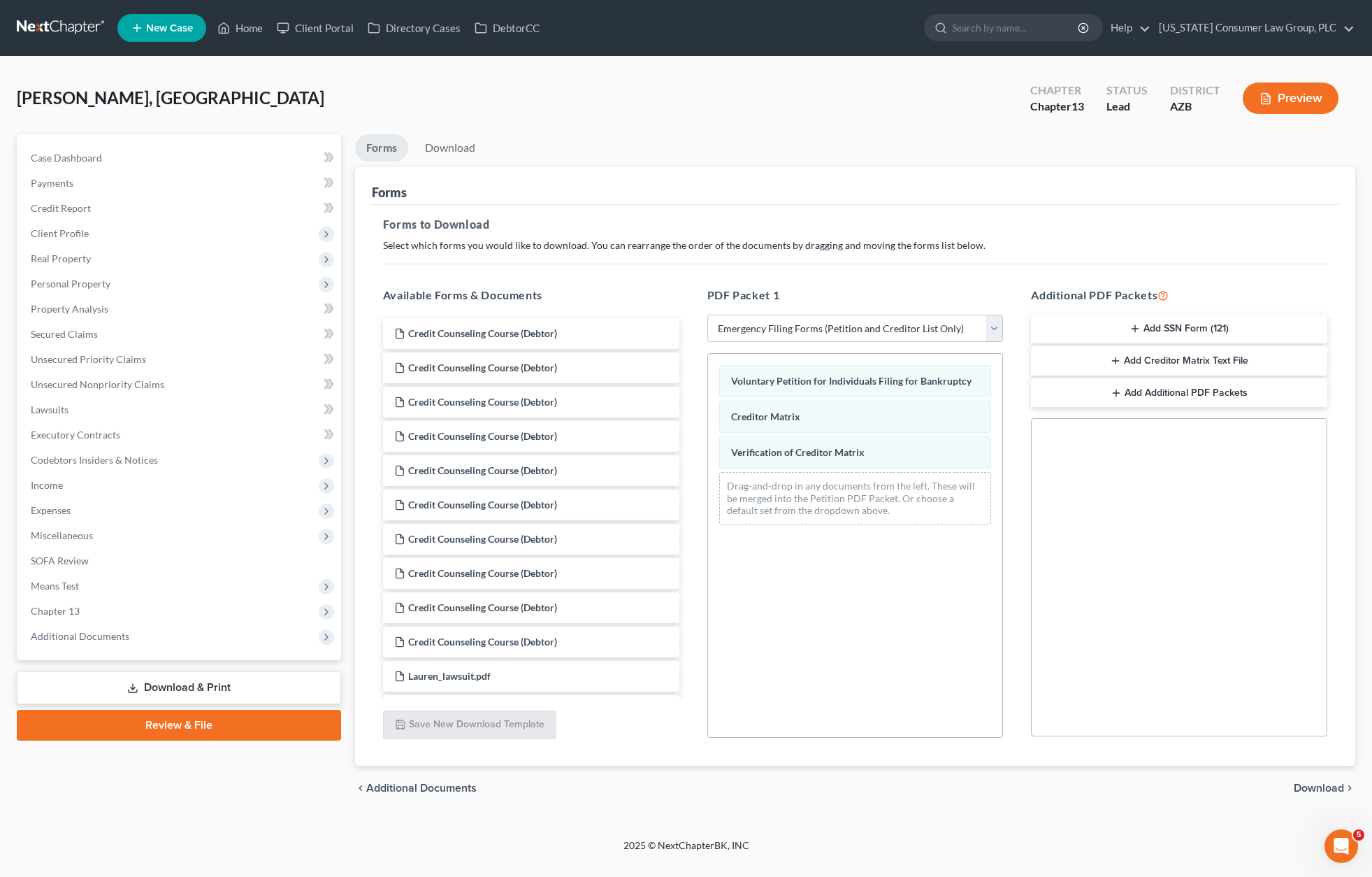
click at [1181, 785] on span "Download" at bounding box center [1318, 788] width 50 height 11
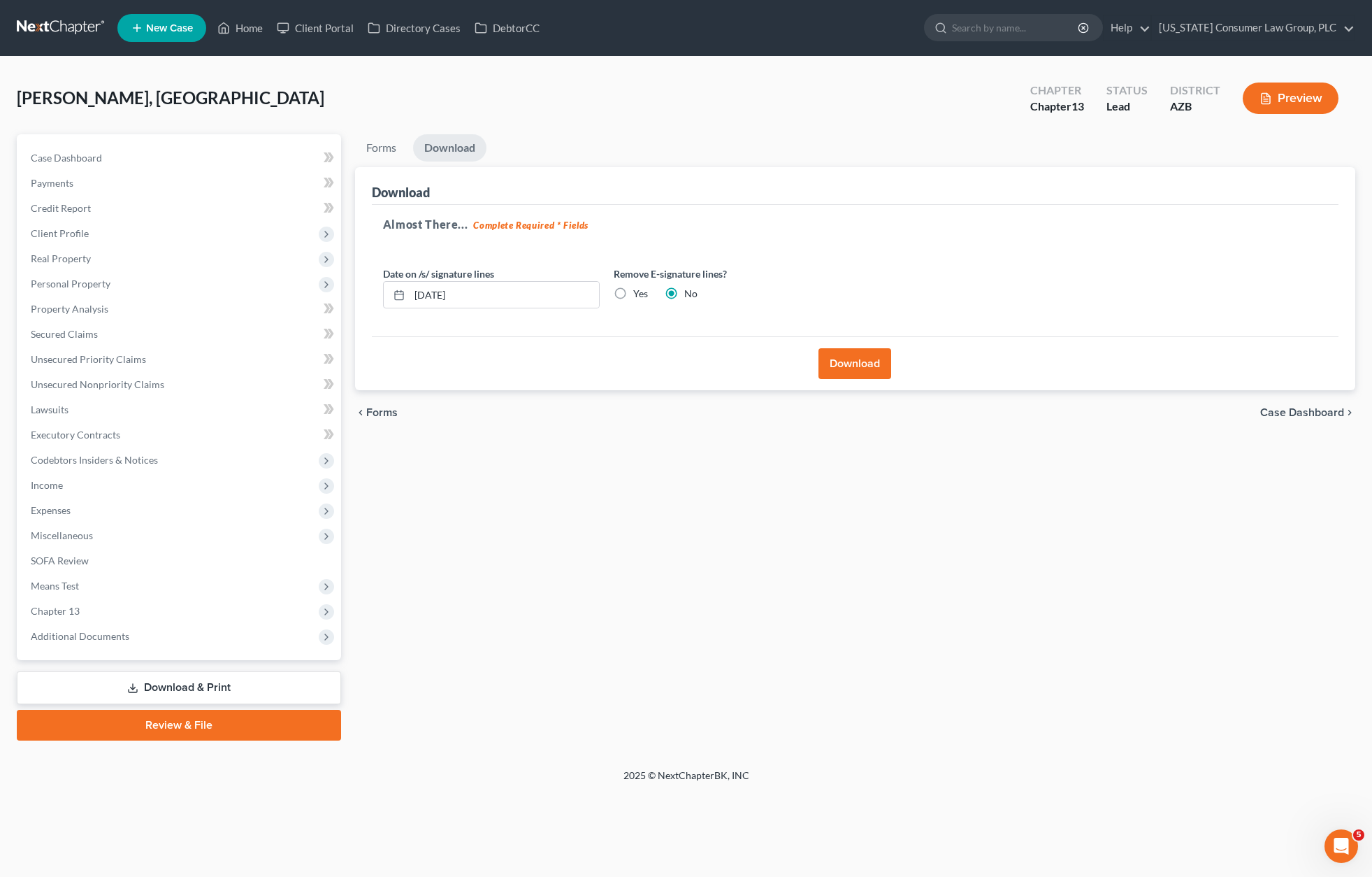
click at [633, 293] on label "Yes" at bounding box center [640, 294] width 15 height 14
click at [639, 293] on input "Yes" at bounding box center [643, 291] width 9 height 9
radio input "true"
radio input "false"
click at [860, 357] on button "Download" at bounding box center [855, 363] width 73 height 31
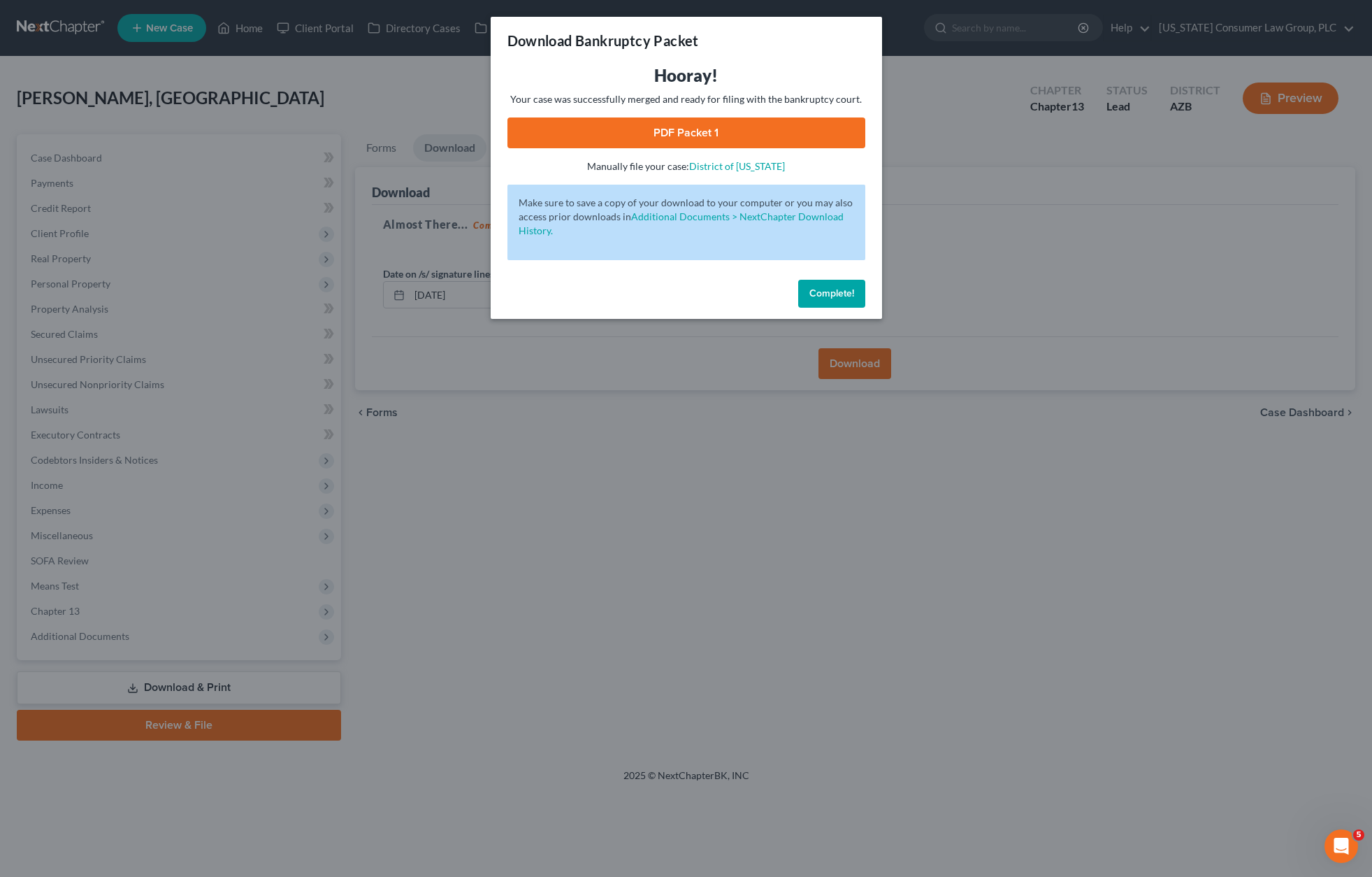
click at [705, 122] on link "PDF Packet 1" at bounding box center [686, 132] width 358 height 31
click at [681, 452] on div "Download Bankruptcy Packet Hooray! Your case was successfully merged and ready …" at bounding box center [686, 438] width 1372 height 877
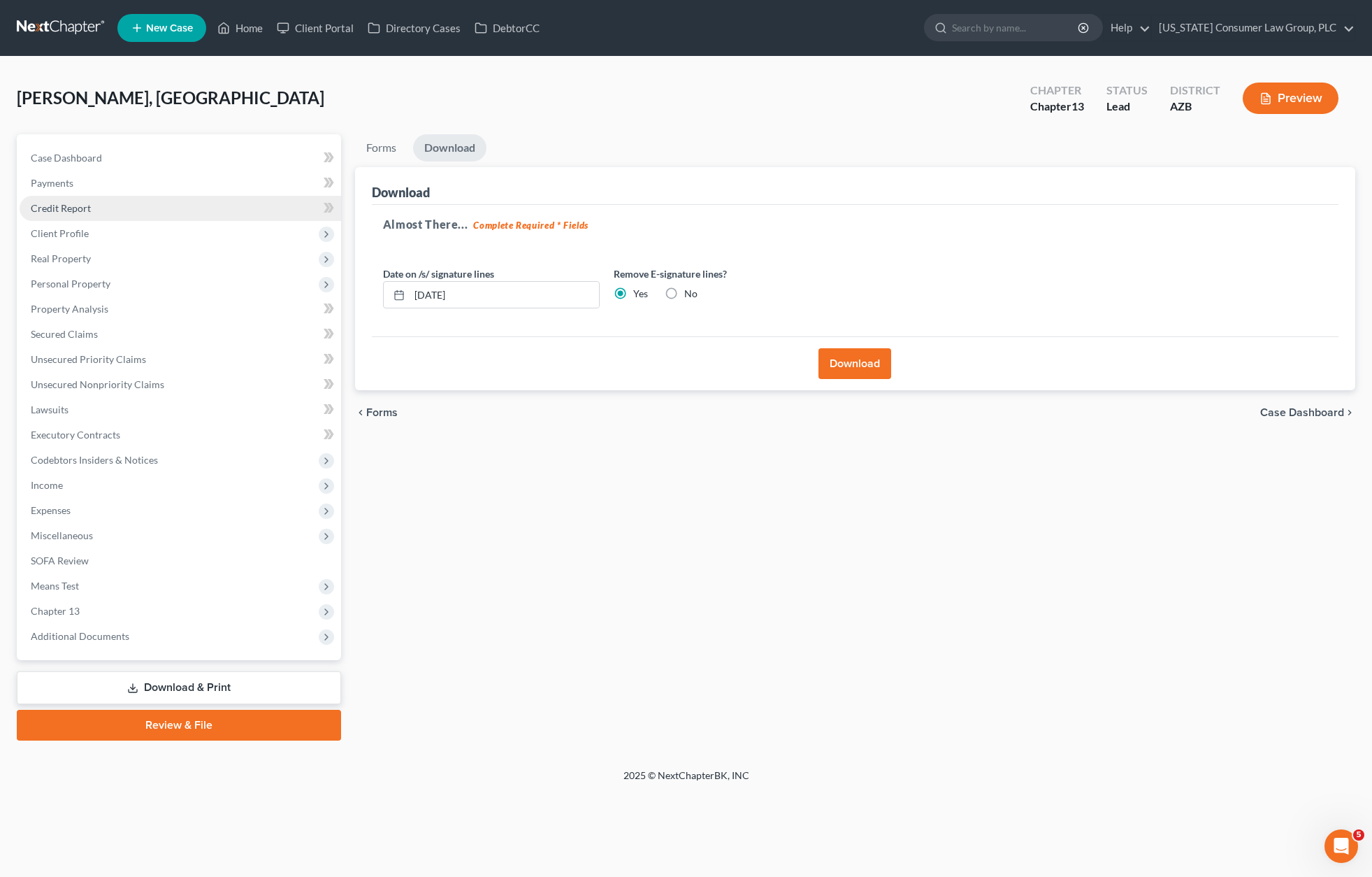
click at [70, 203] on span "Credit Report" at bounding box center [61, 209] width 60 height 12
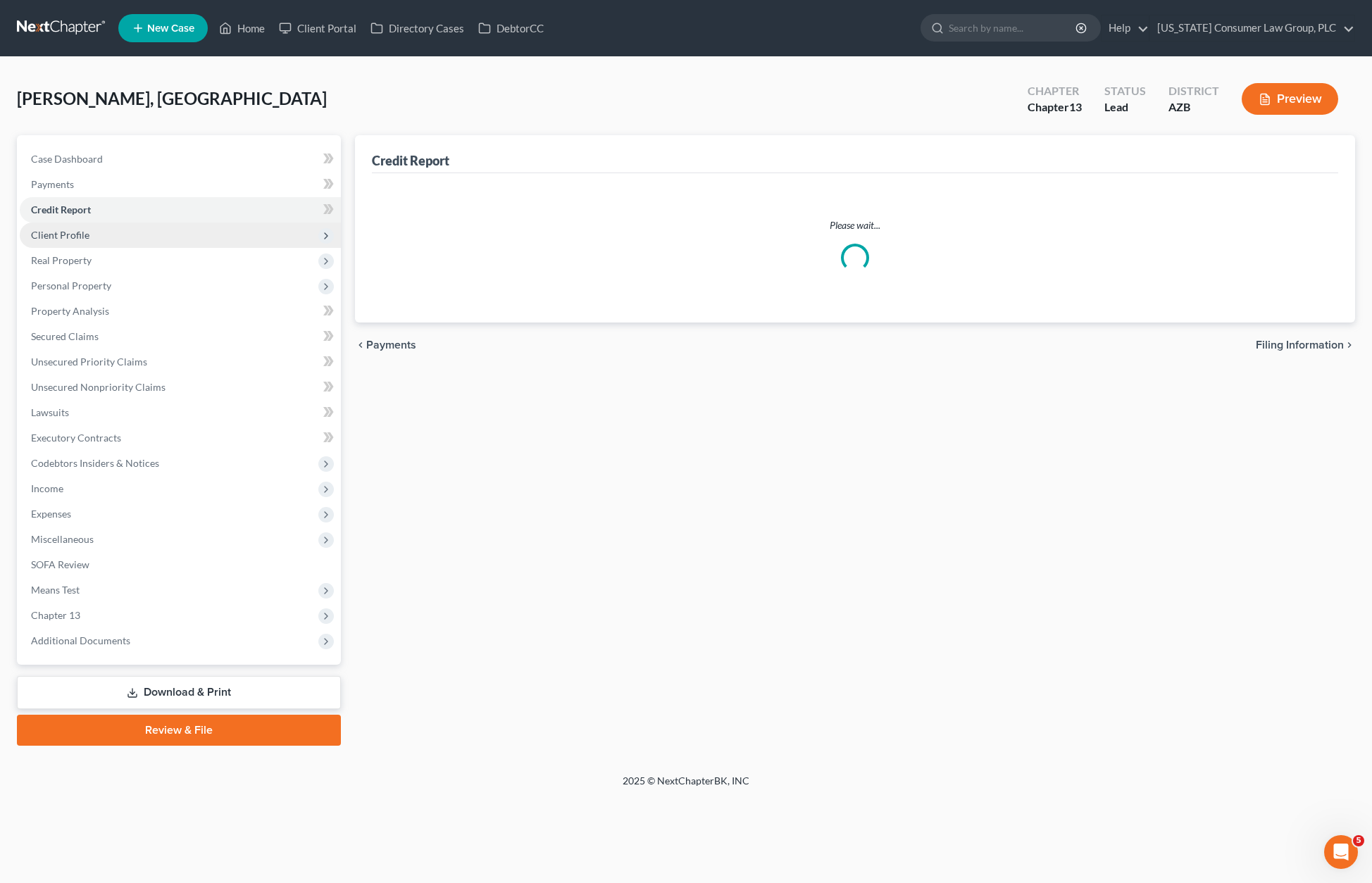
click at [67, 234] on span "Client Profile" at bounding box center [60, 235] width 59 height 12
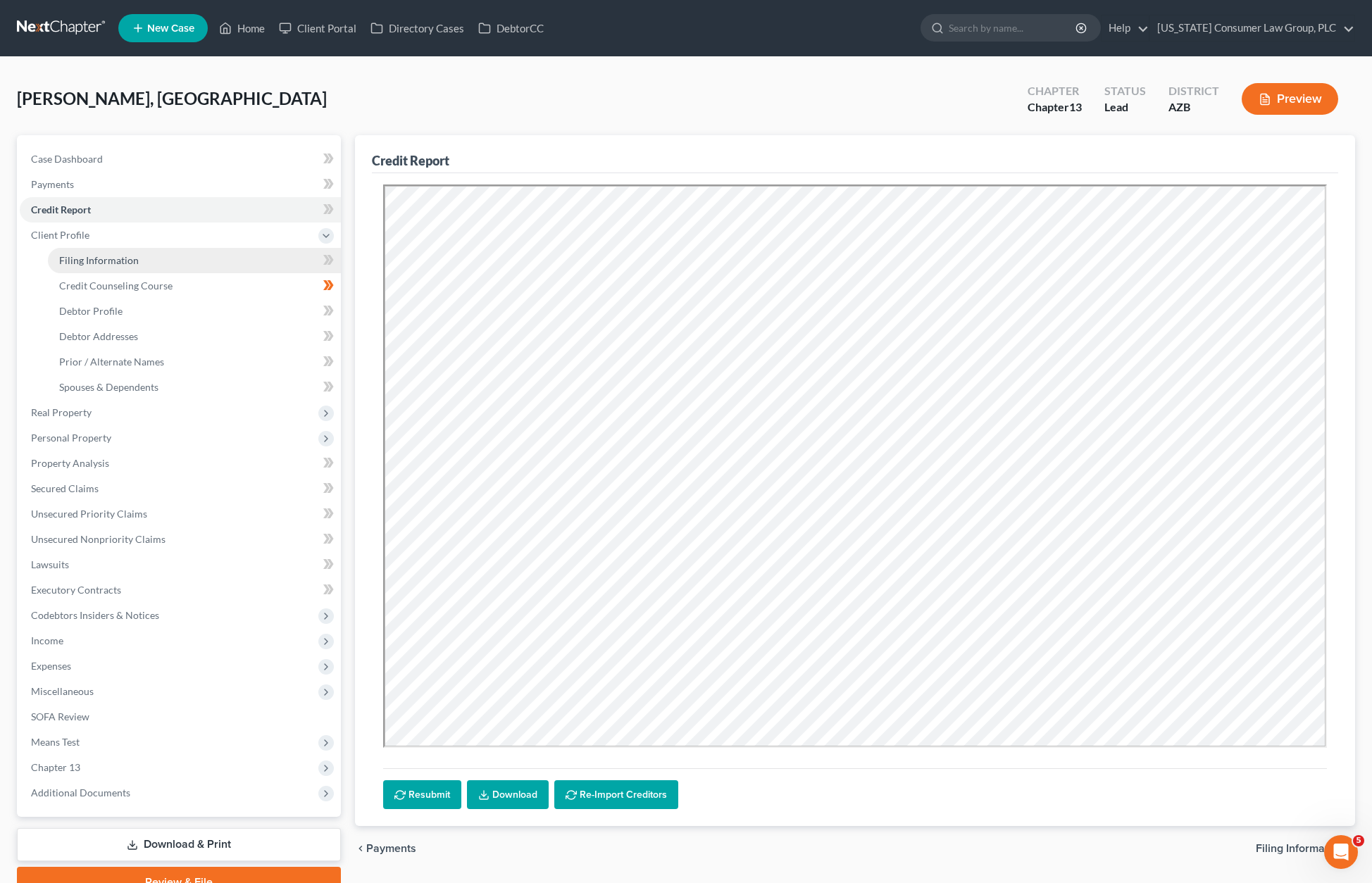
click at [91, 256] on span "Filing Information" at bounding box center [99, 261] width 80 height 12
select select "1"
select select "0"
select select "3"
select select "4"
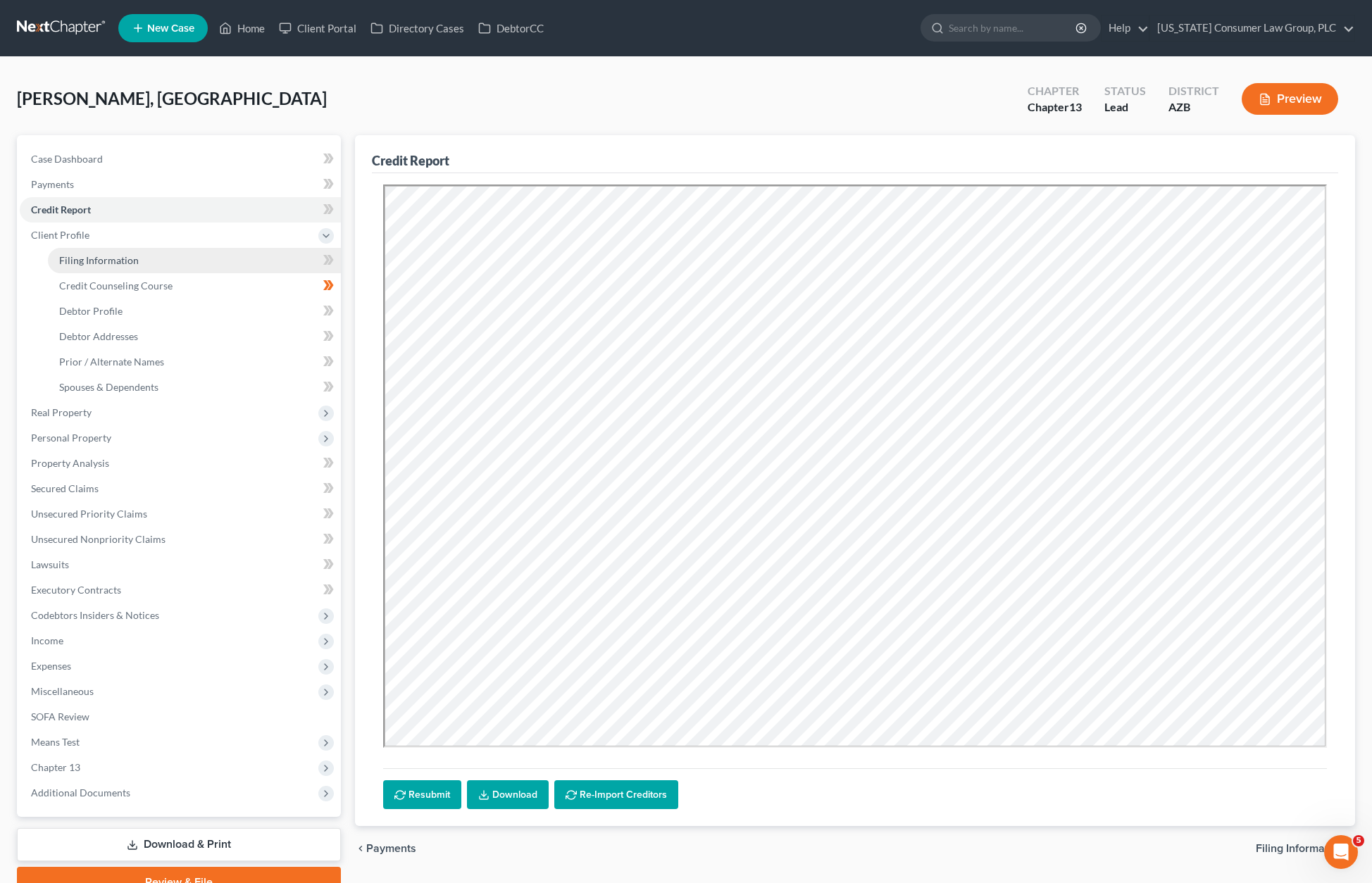
select select "0"
select select "3"
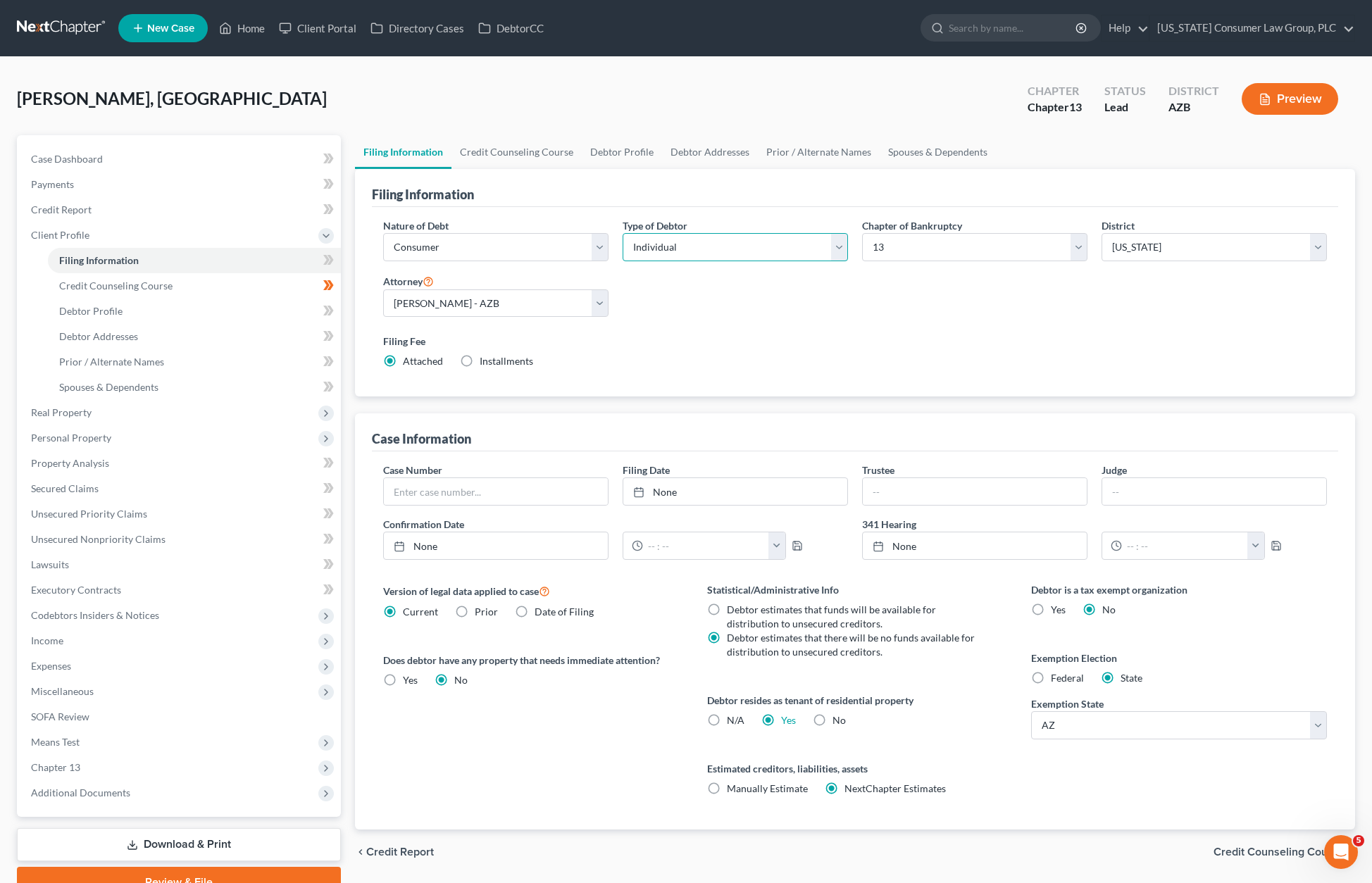
click at [839, 245] on select "Select Individual Joint" at bounding box center [735, 247] width 225 height 28
select select "1"
click at [623, 233] on select "Select Individual Joint" at bounding box center [735, 247] width 225 height 28
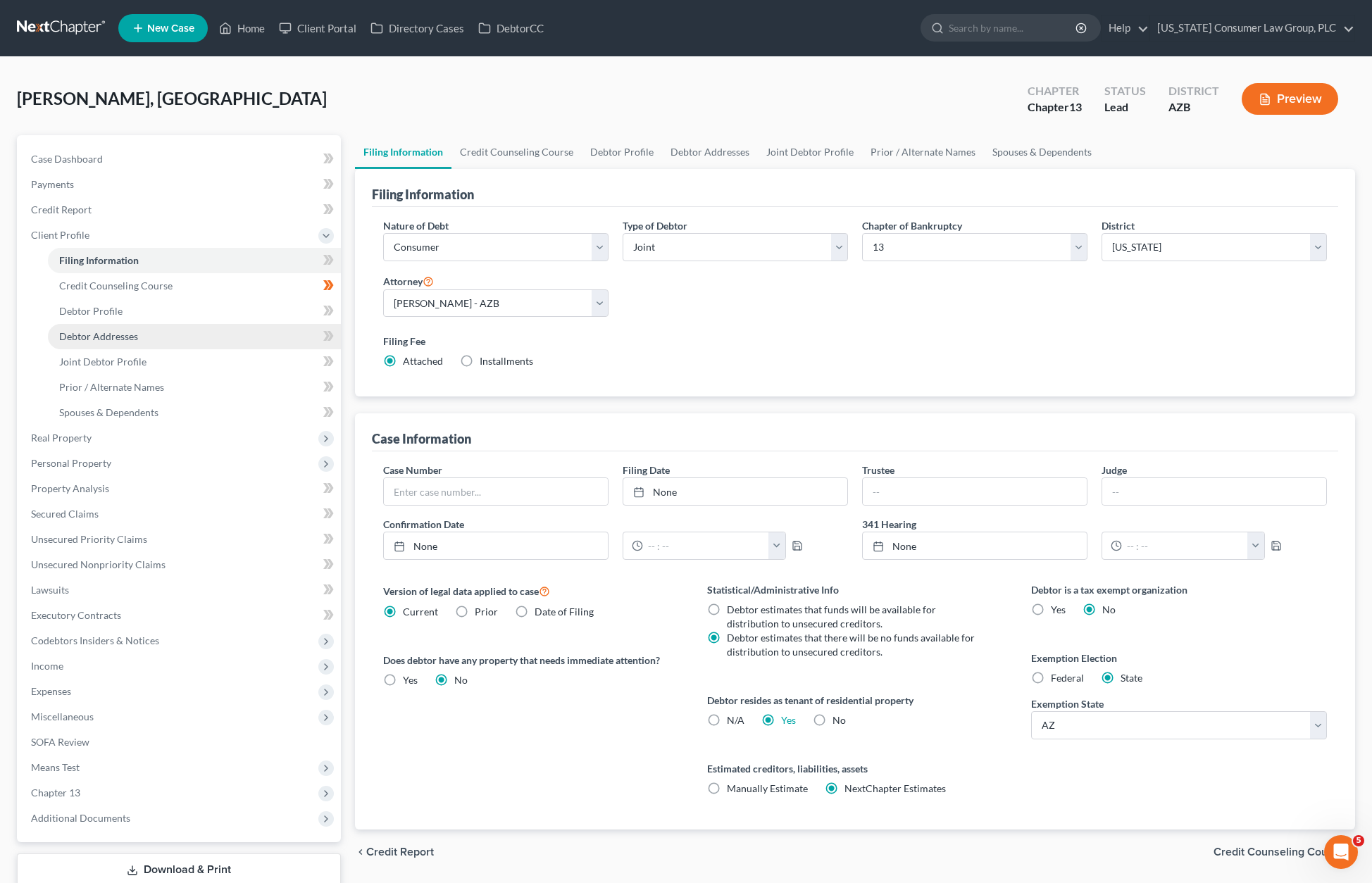
click at [118, 330] on span "Debtor Addresses" at bounding box center [98, 336] width 79 height 12
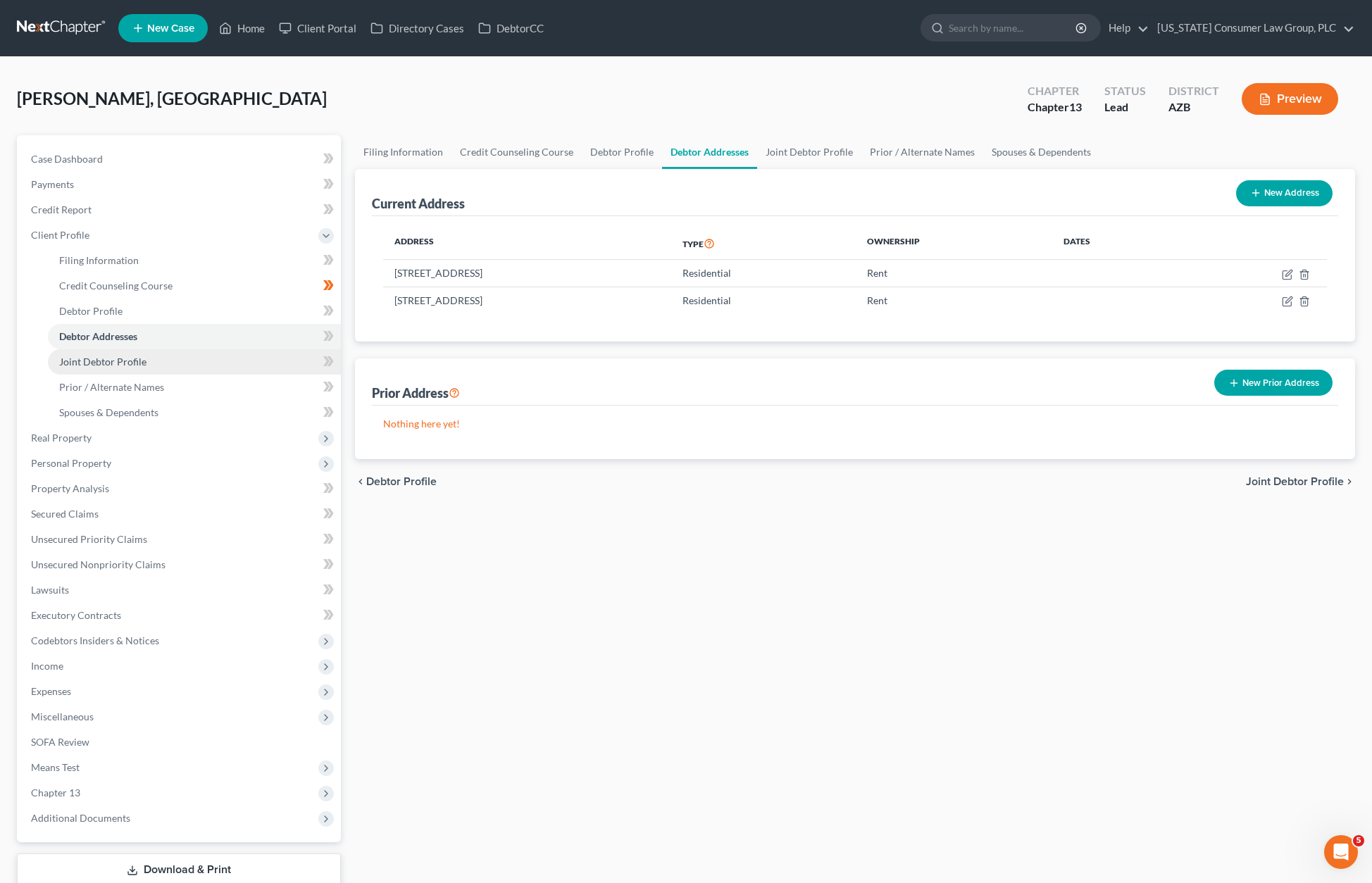
click at [114, 362] on span "Joint Debtor Profile" at bounding box center [103, 362] width 87 height 12
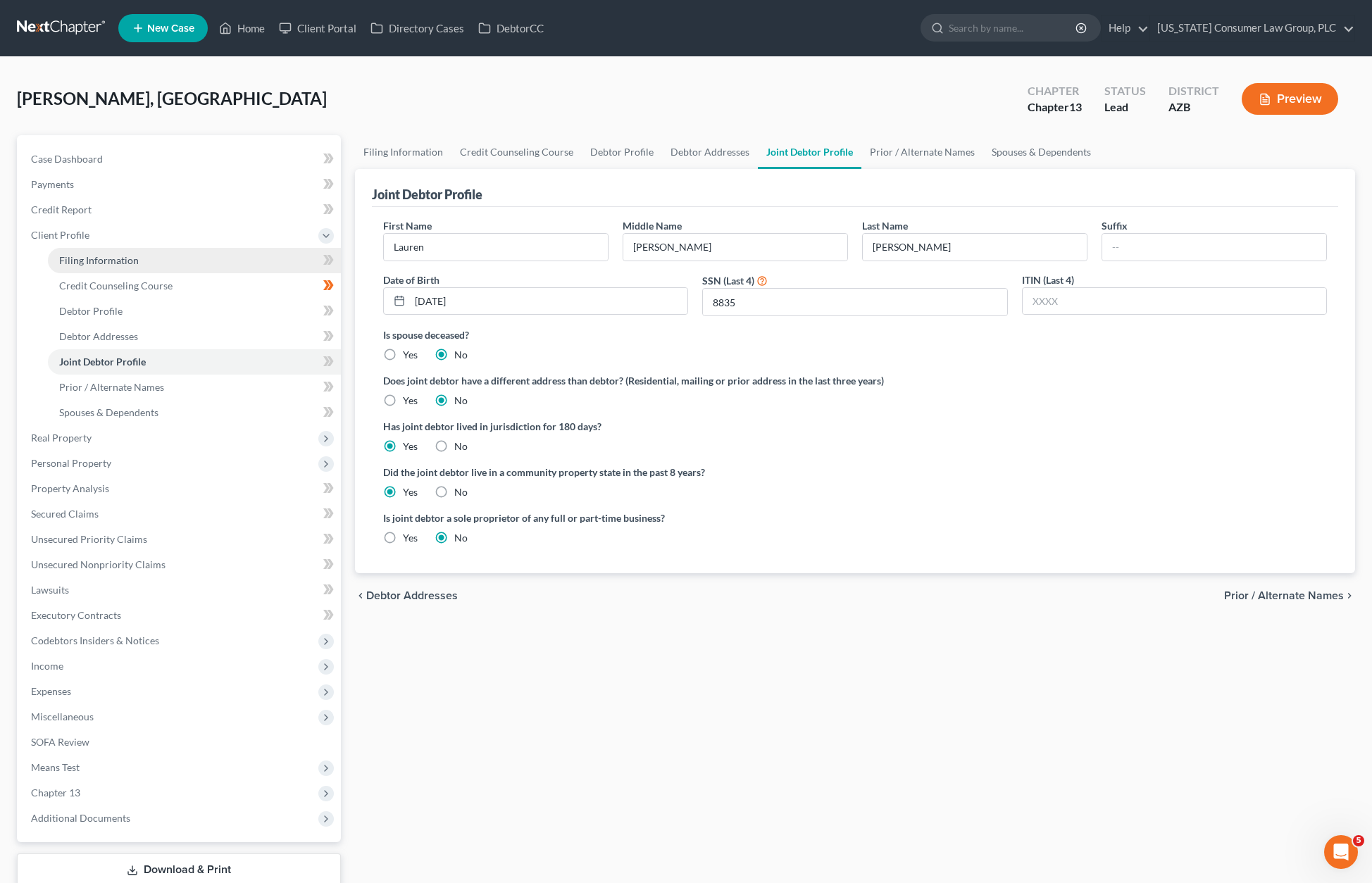
click at [98, 252] on link "Filing Information" at bounding box center [194, 261] width 293 height 26
select select "1"
select select "3"
select select "4"
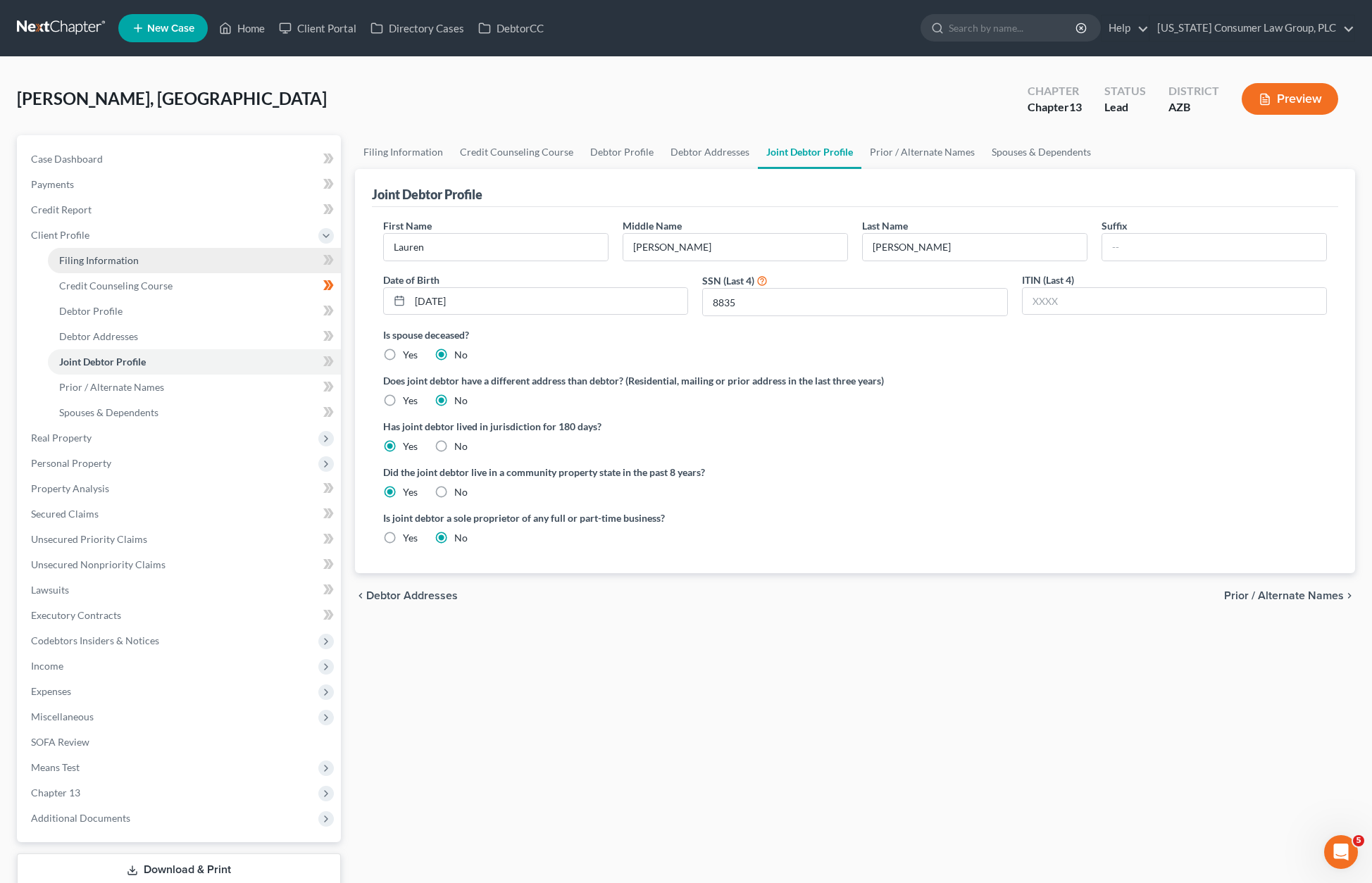
select select "0"
select select "3"
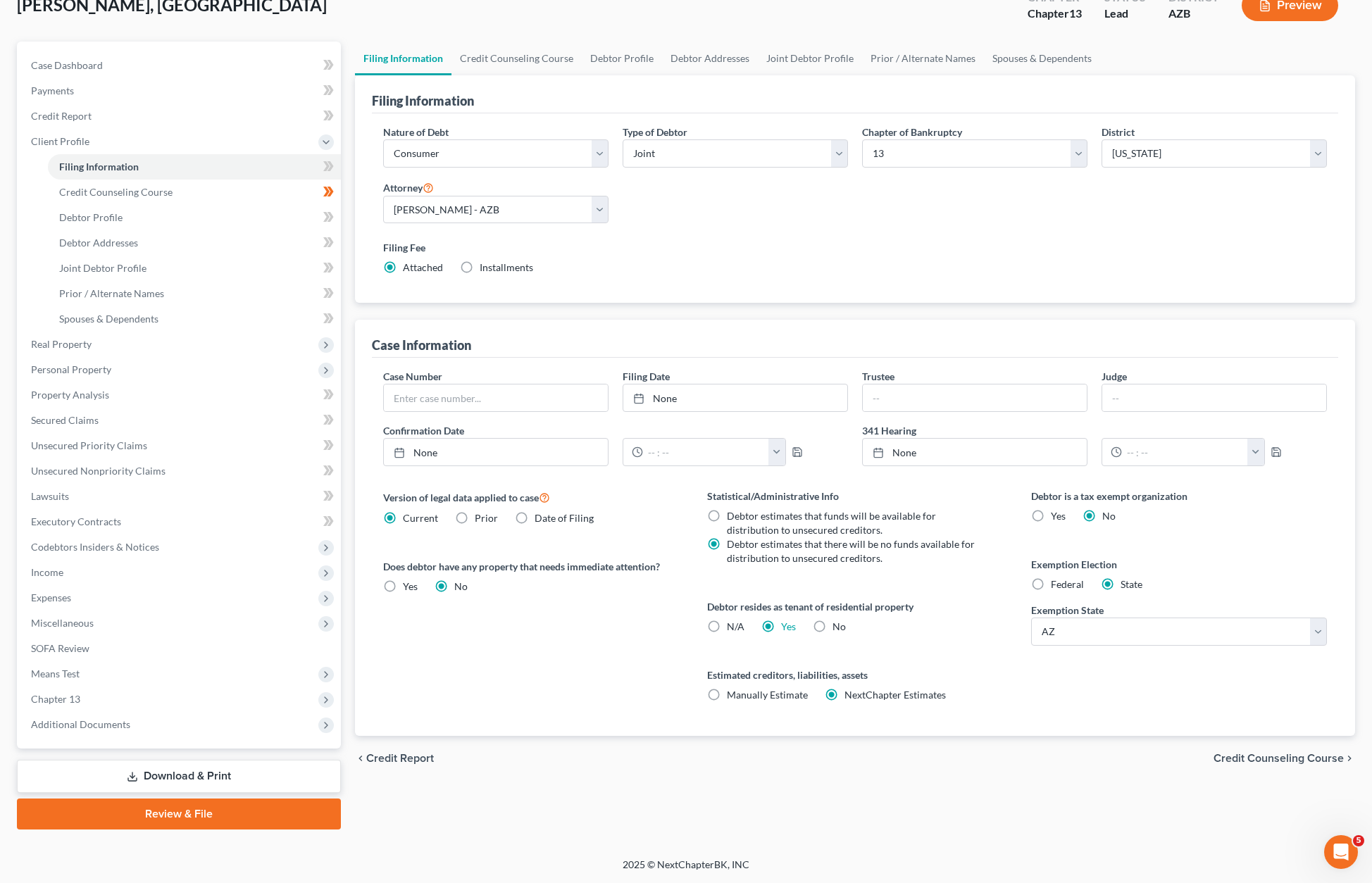
click at [200, 769] on link "Download & Print" at bounding box center [178, 776] width 324 height 33
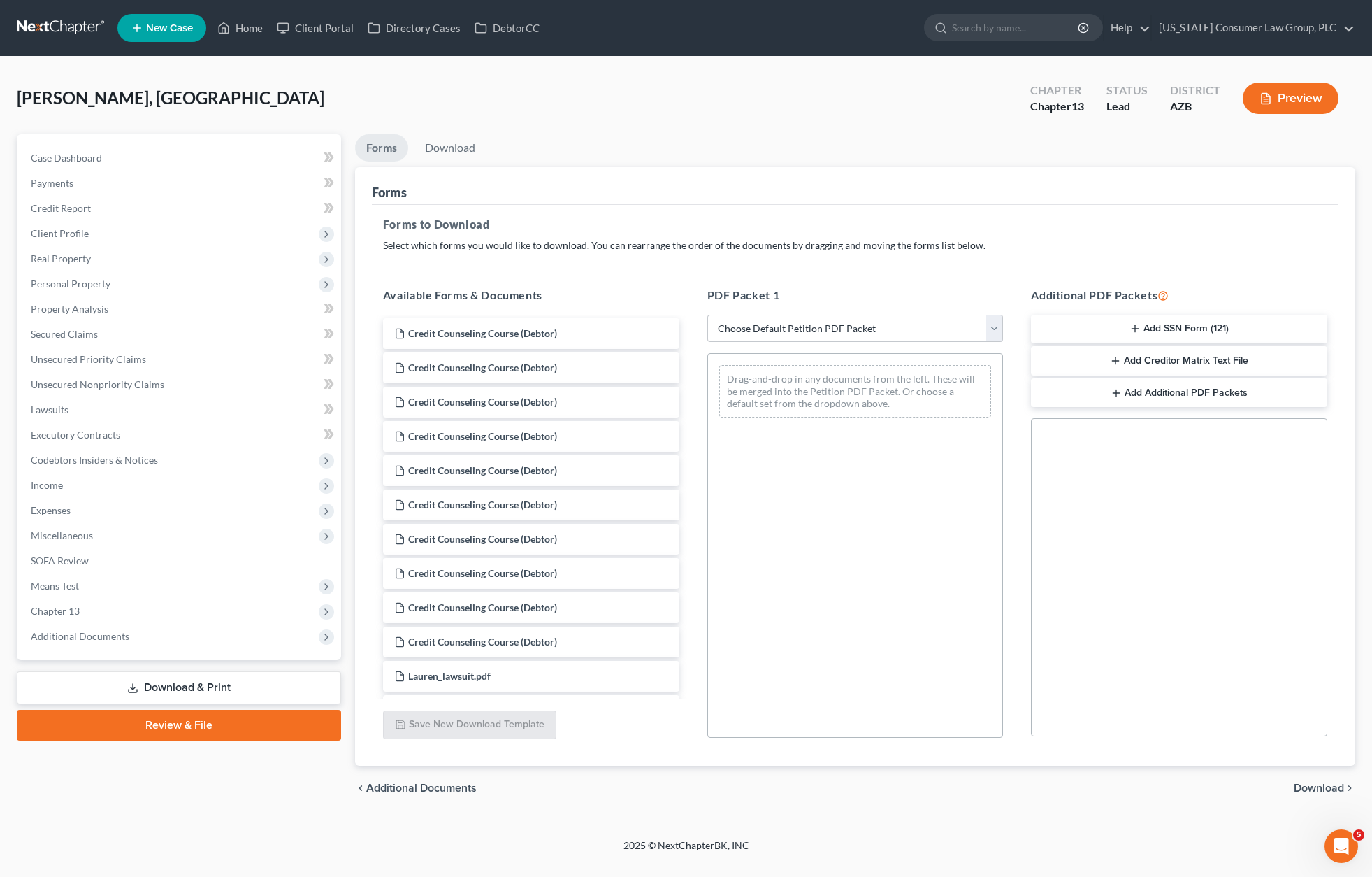
click at [993, 321] on select "Choose Default Petition PDF Packet Complete Bankruptcy Petition (all forms and …" at bounding box center [855, 328] width 297 height 28
select select "1"
click at [708, 314] on select "Choose Default Petition PDF Packet Complete Bankruptcy Petition (all forms and …" at bounding box center [855, 328] width 297 height 28
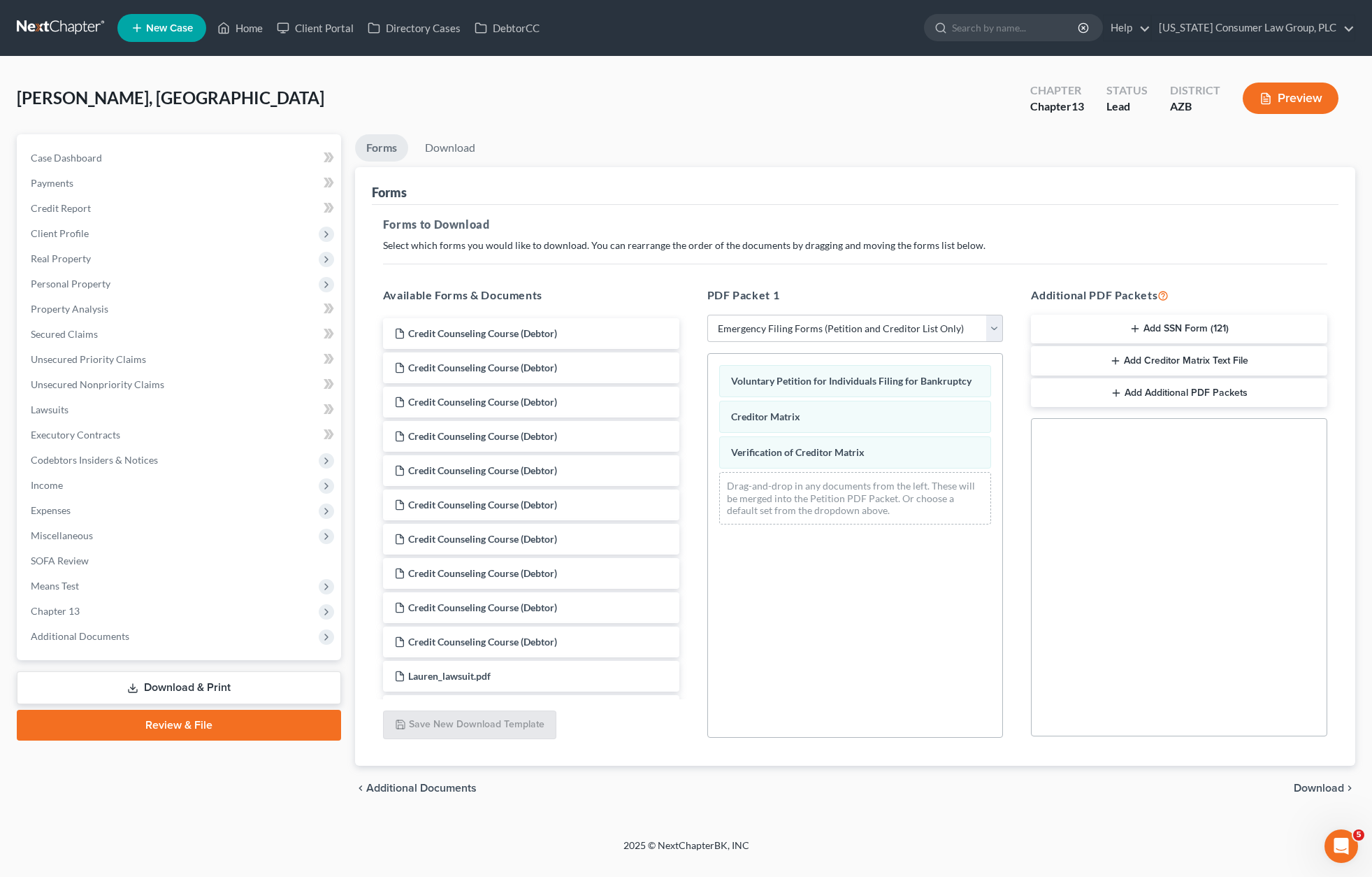
click at [1181, 783] on span "Download" at bounding box center [1318, 788] width 50 height 11
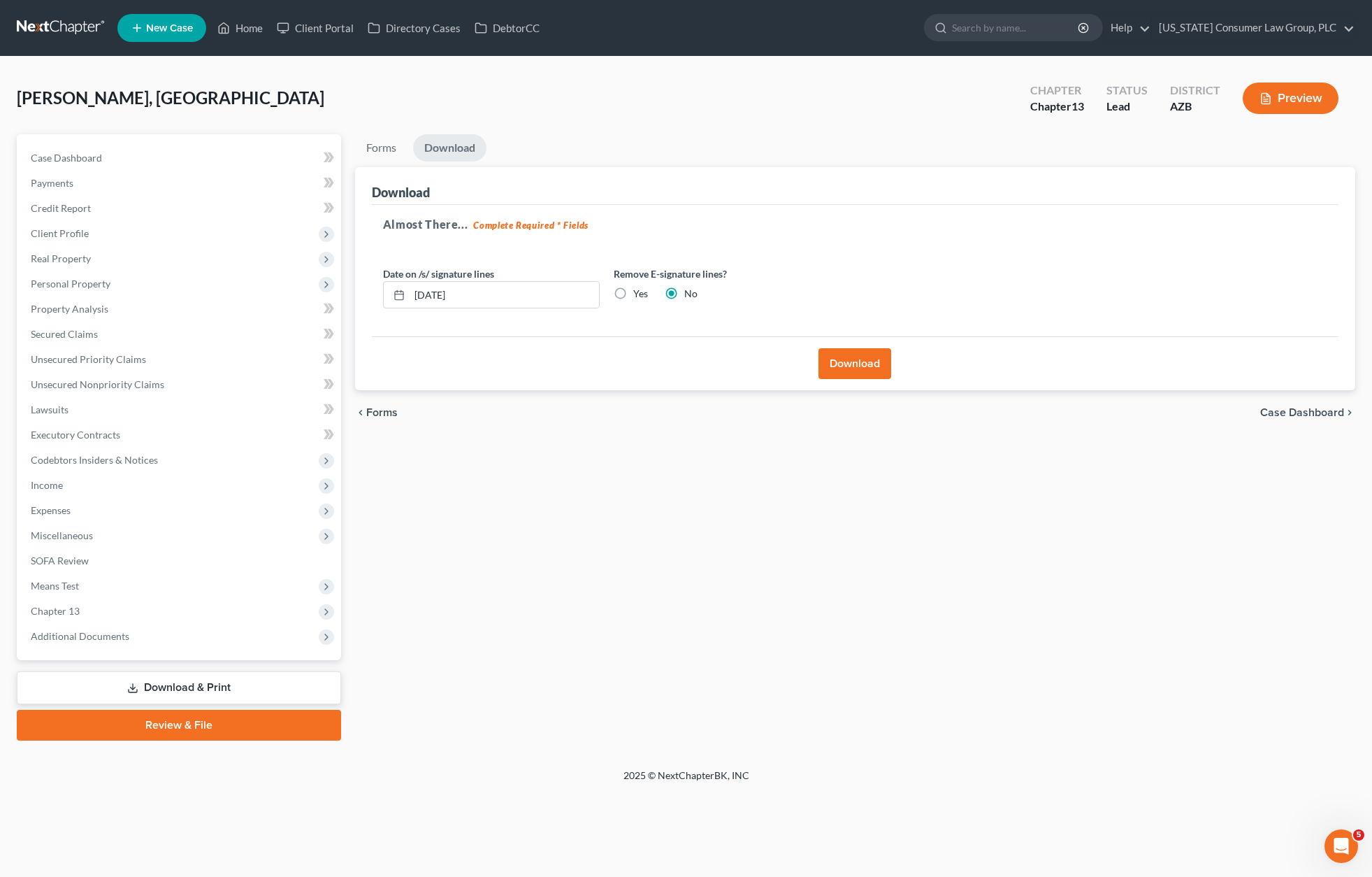
click at [633, 294] on label "Yes" at bounding box center [640, 294] width 15 height 14
click at [639, 294] on input "Yes" at bounding box center [643, 291] width 9 height 9
radio input "true"
radio input "false"
click at [855, 358] on button "Download" at bounding box center [855, 363] width 73 height 31
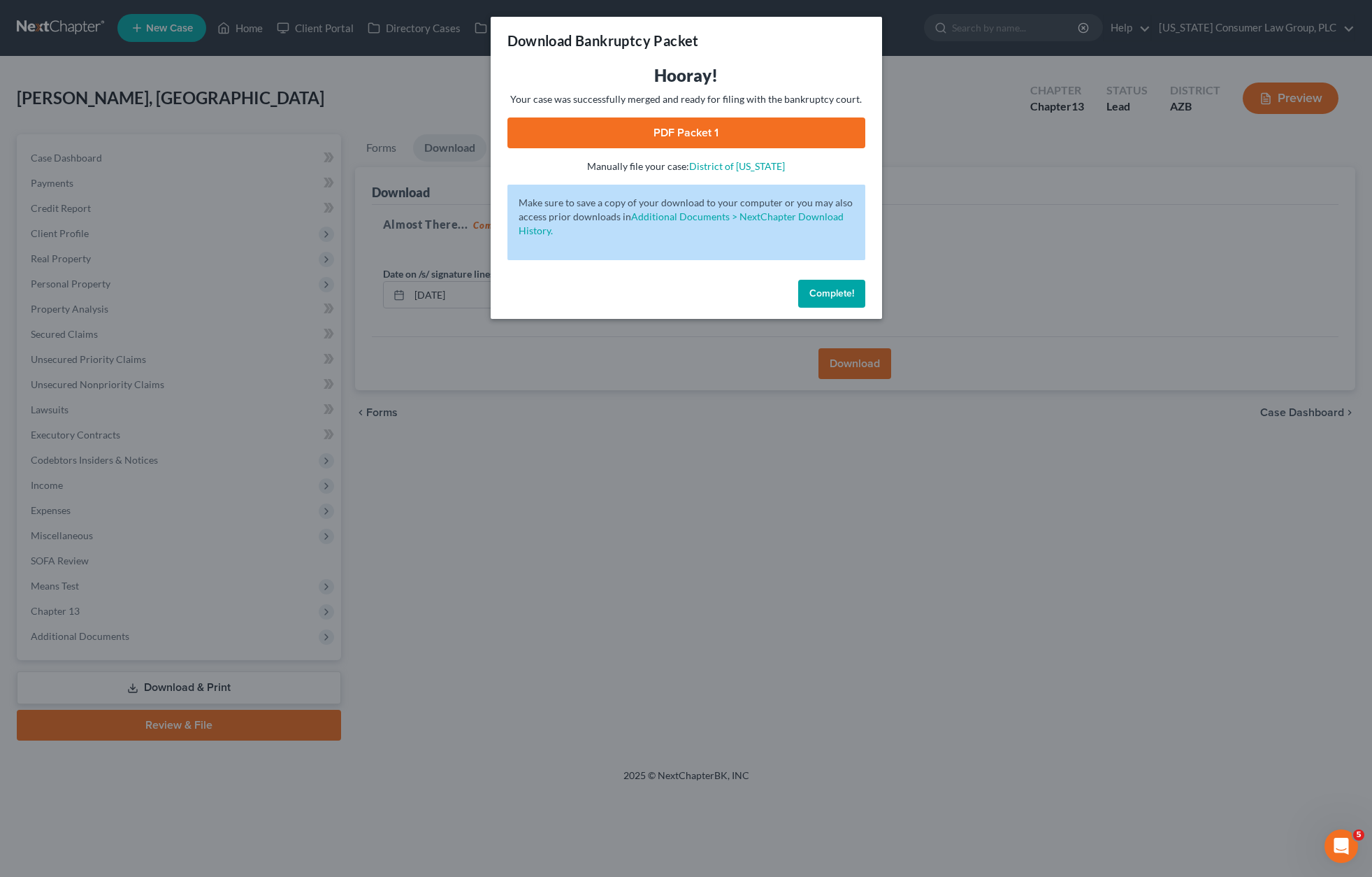
click at [679, 135] on link "PDF Packet 1" at bounding box center [686, 132] width 358 height 31
click at [730, 443] on div "Download Bankruptcy Packet Hooray! Your case was successfully merged and ready …" at bounding box center [686, 438] width 1372 height 877
